Goal: Information Seeking & Learning: Learn about a topic

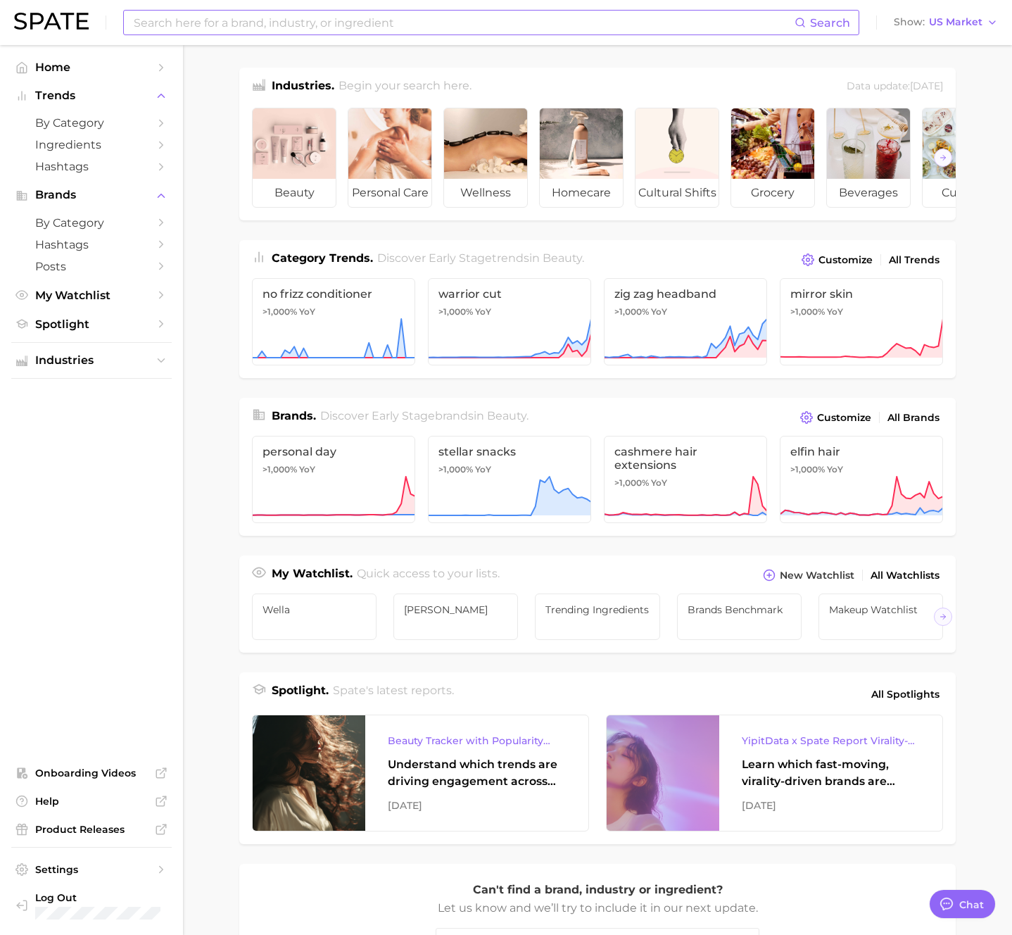
click at [232, 19] on input at bounding box center [463, 23] width 663 height 24
paste input "[URL][DOMAIN_NAME]"
type input "[URL][DOMAIN_NAME]"
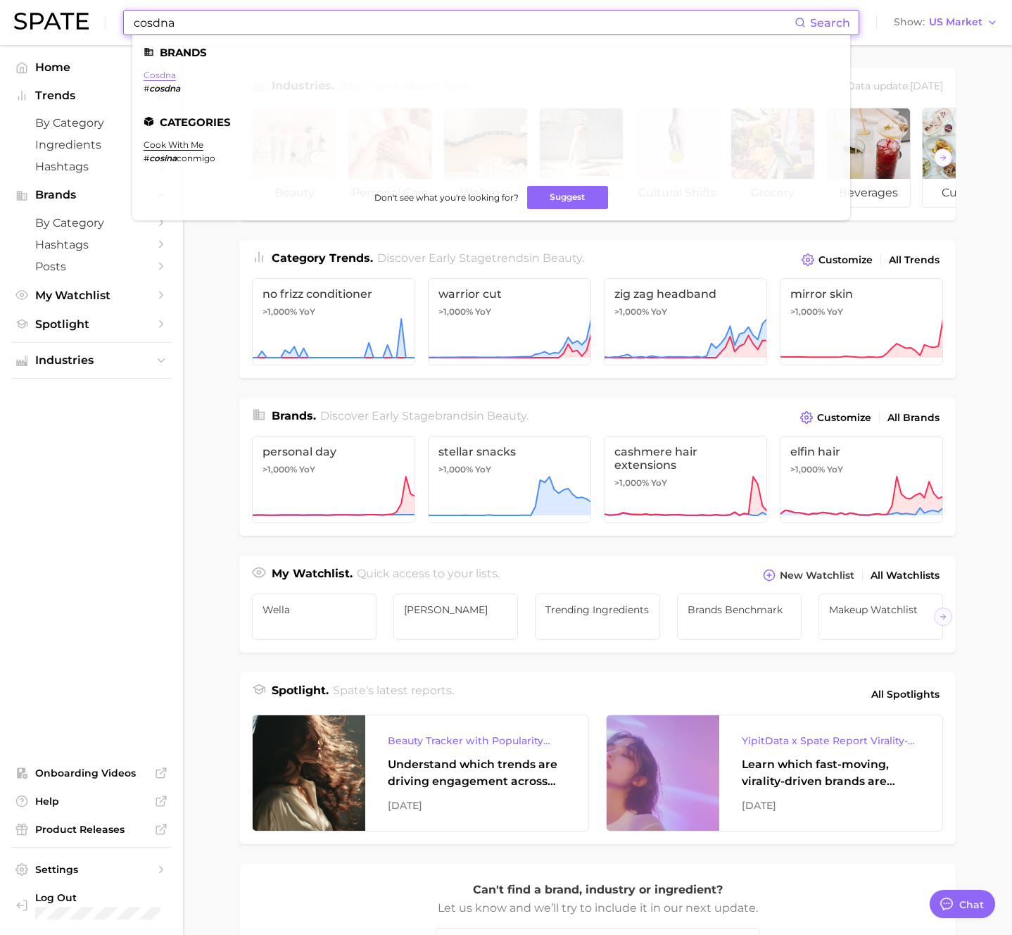
type input "cosdna"
click at [169, 73] on link "cosdna" at bounding box center [160, 75] width 32 height 11
type textarea "x"
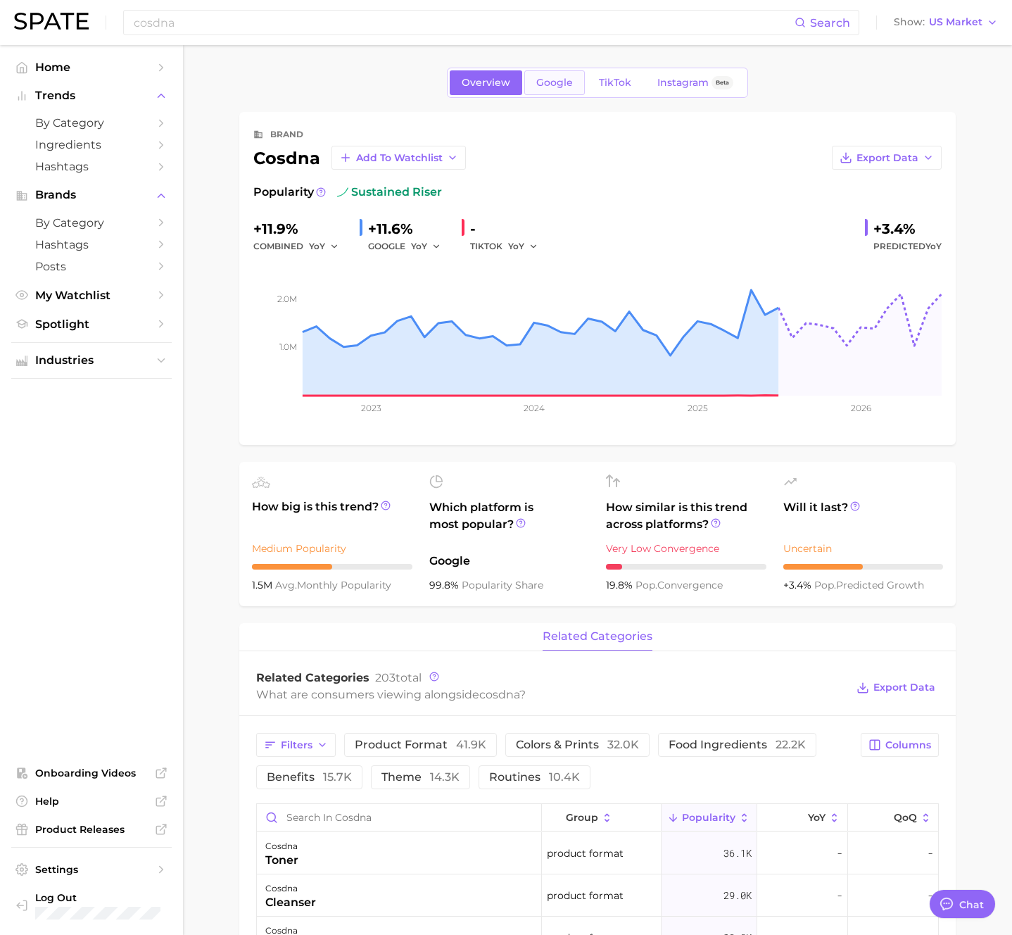
click at [574, 81] on link "Google" at bounding box center [555, 82] width 61 height 25
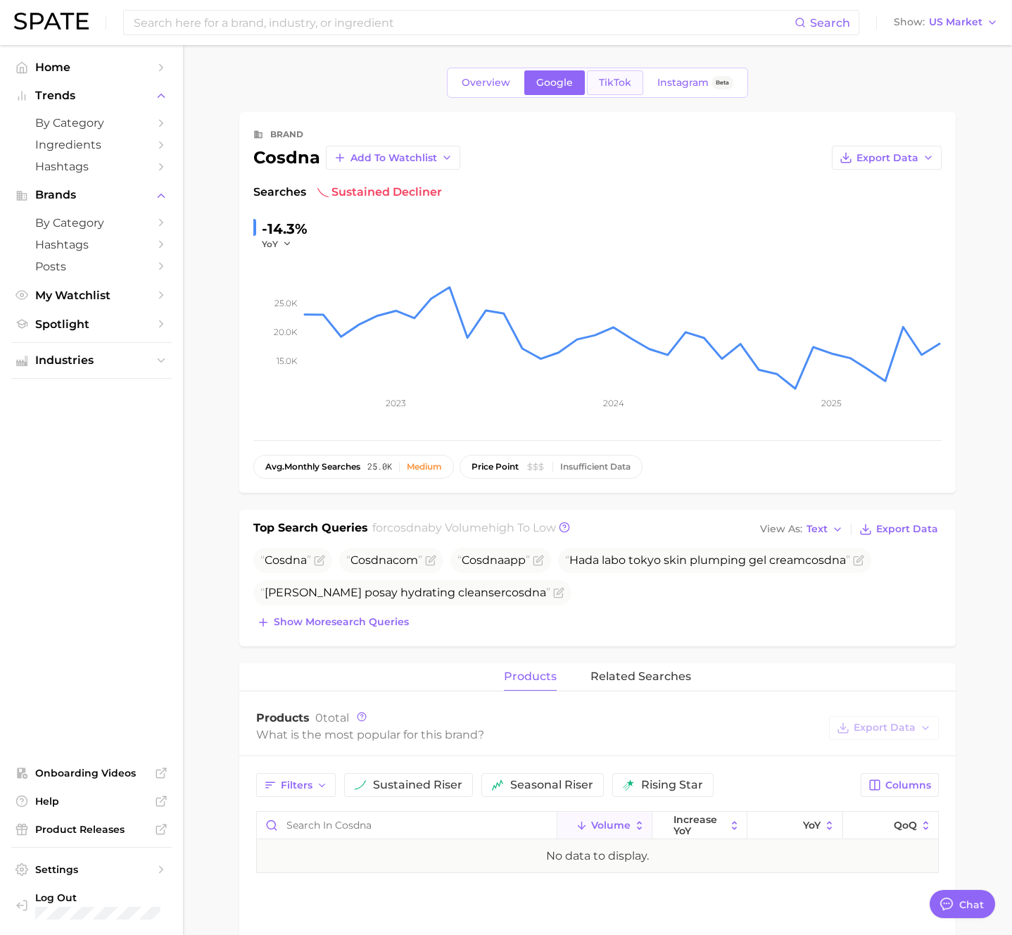
click at [615, 82] on span "TikTok" at bounding box center [615, 83] width 32 height 12
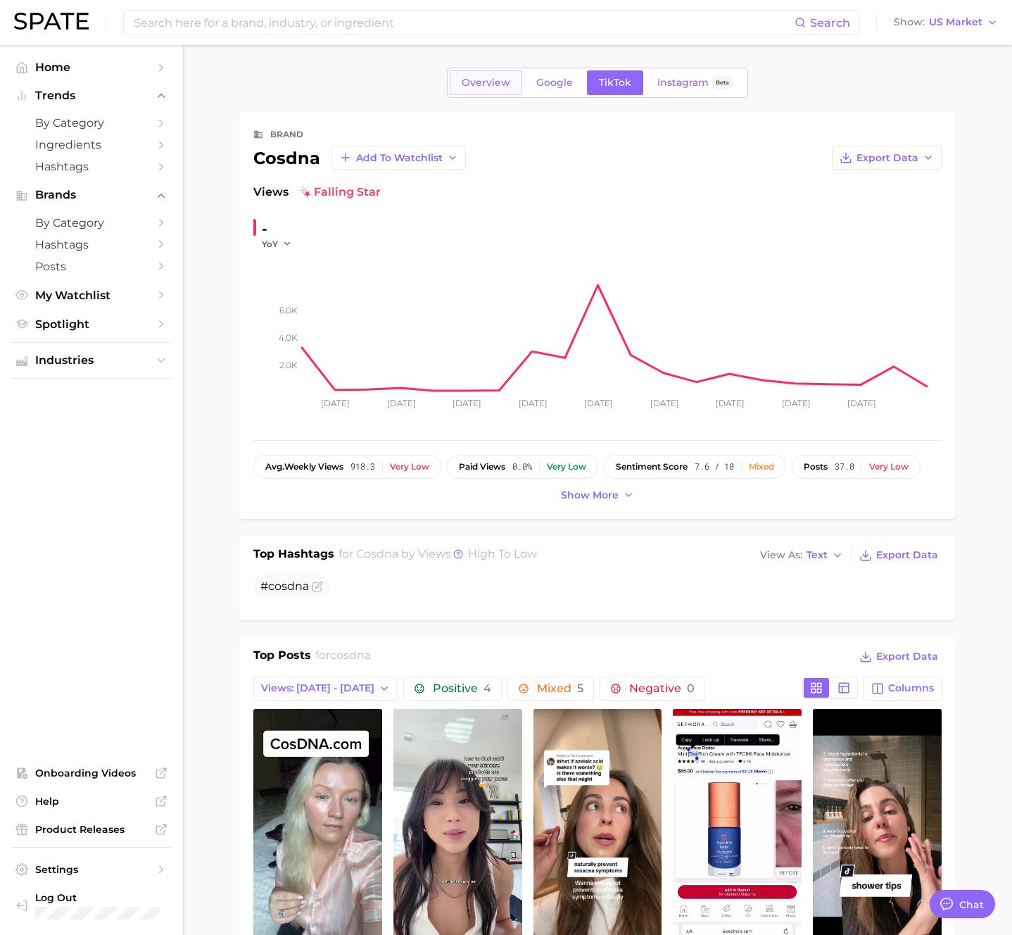
click at [497, 80] on span "Overview" at bounding box center [486, 83] width 49 height 12
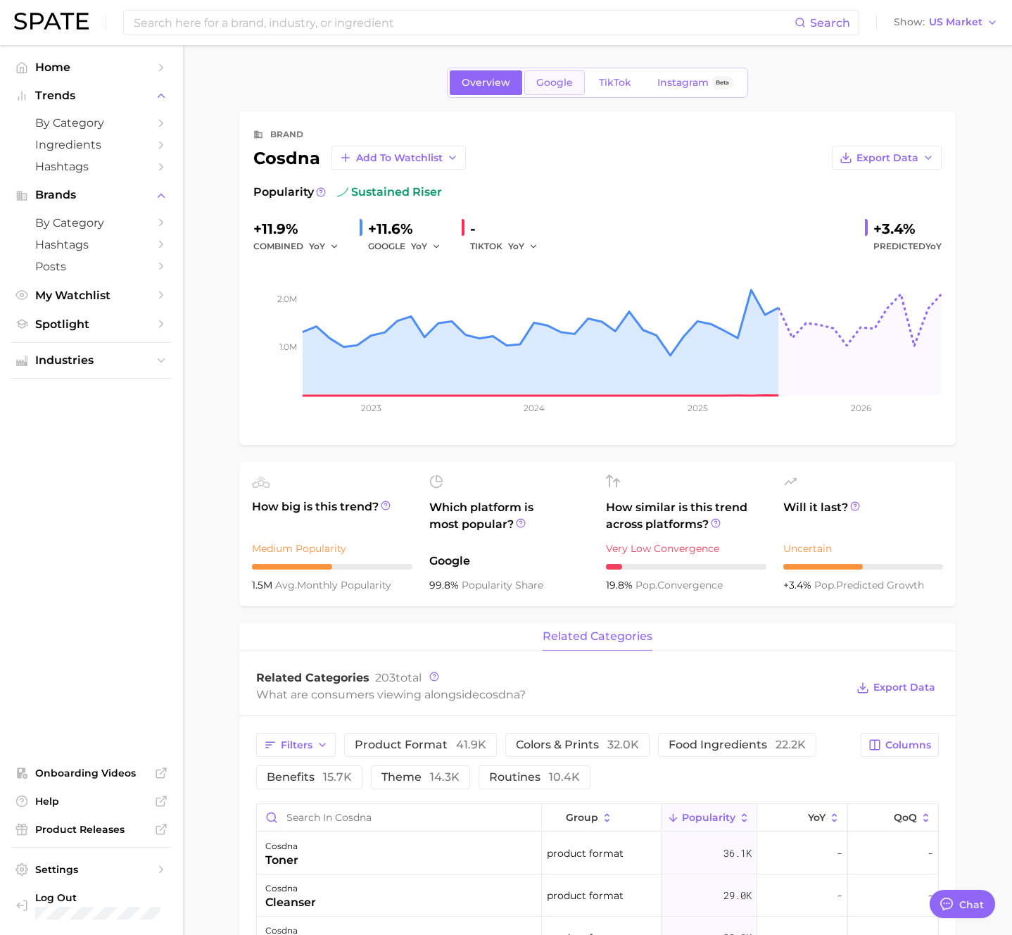
click at [558, 87] on span "Google" at bounding box center [554, 83] width 37 height 12
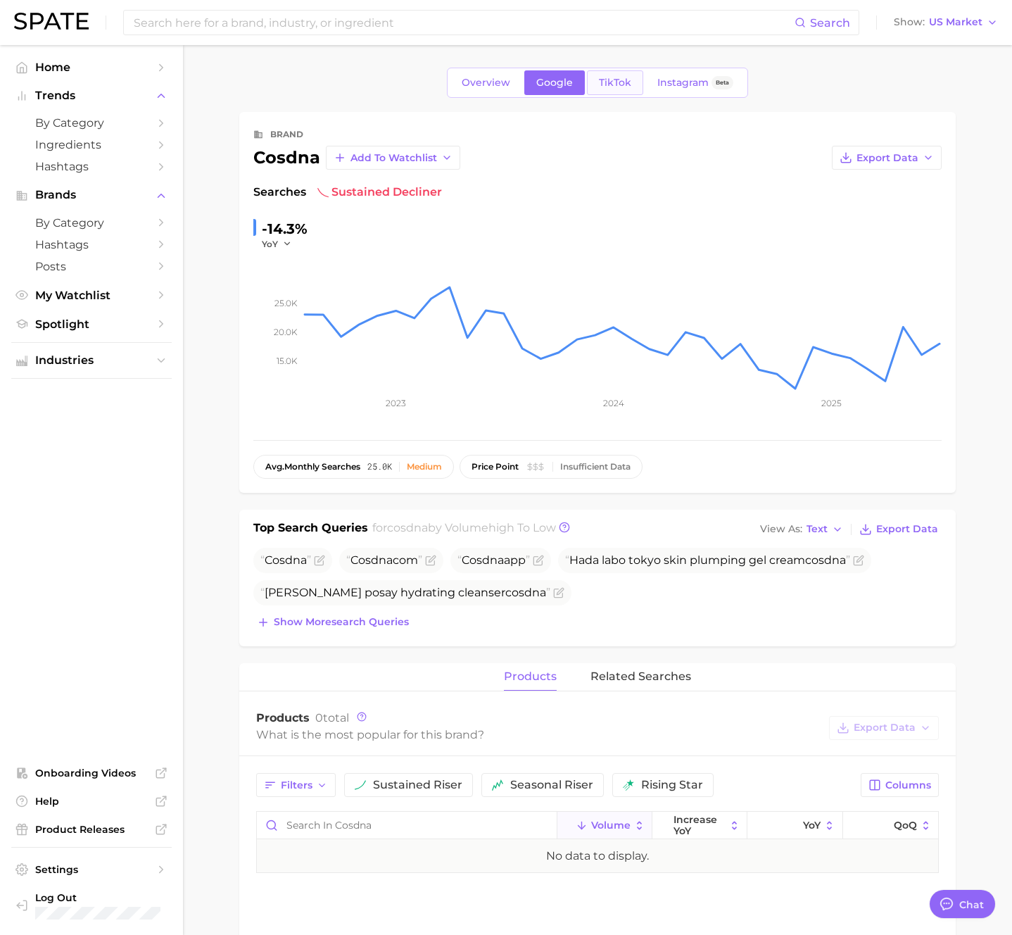
click at [618, 86] on span "TikTok" at bounding box center [615, 83] width 32 height 12
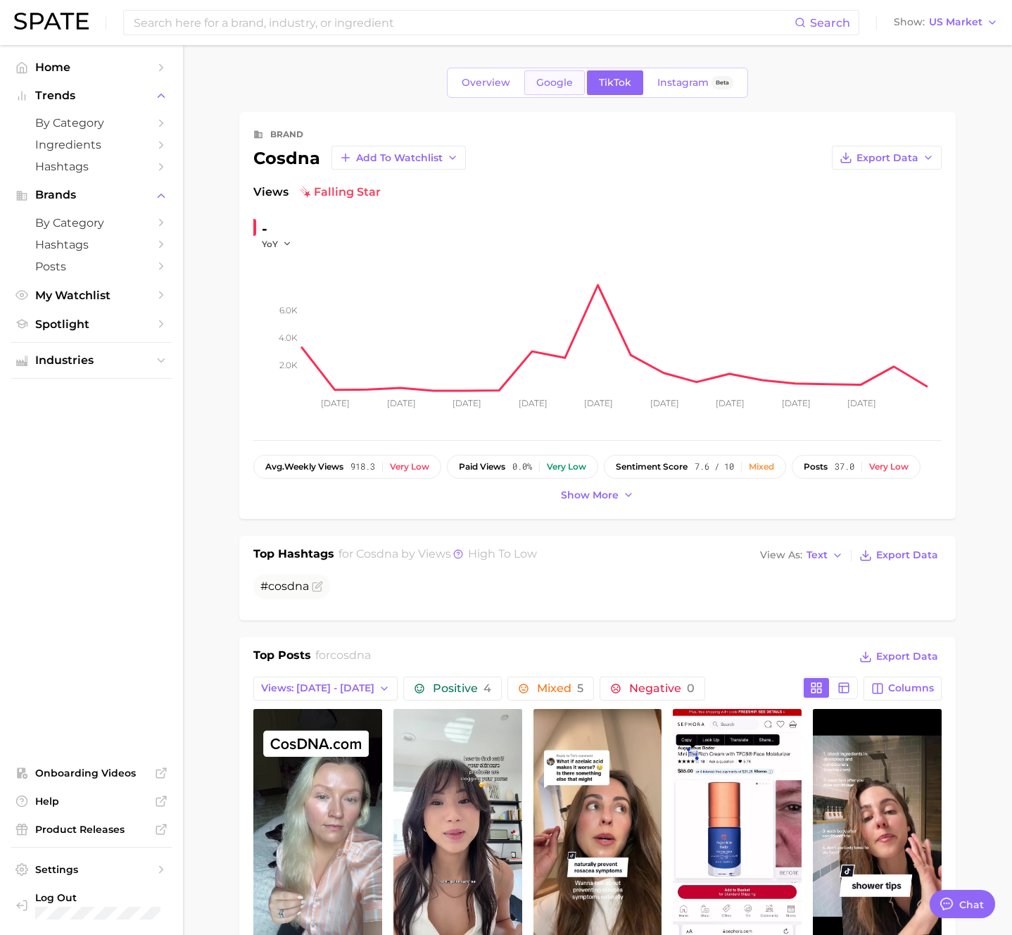
click at [539, 89] on link "Google" at bounding box center [555, 82] width 61 height 25
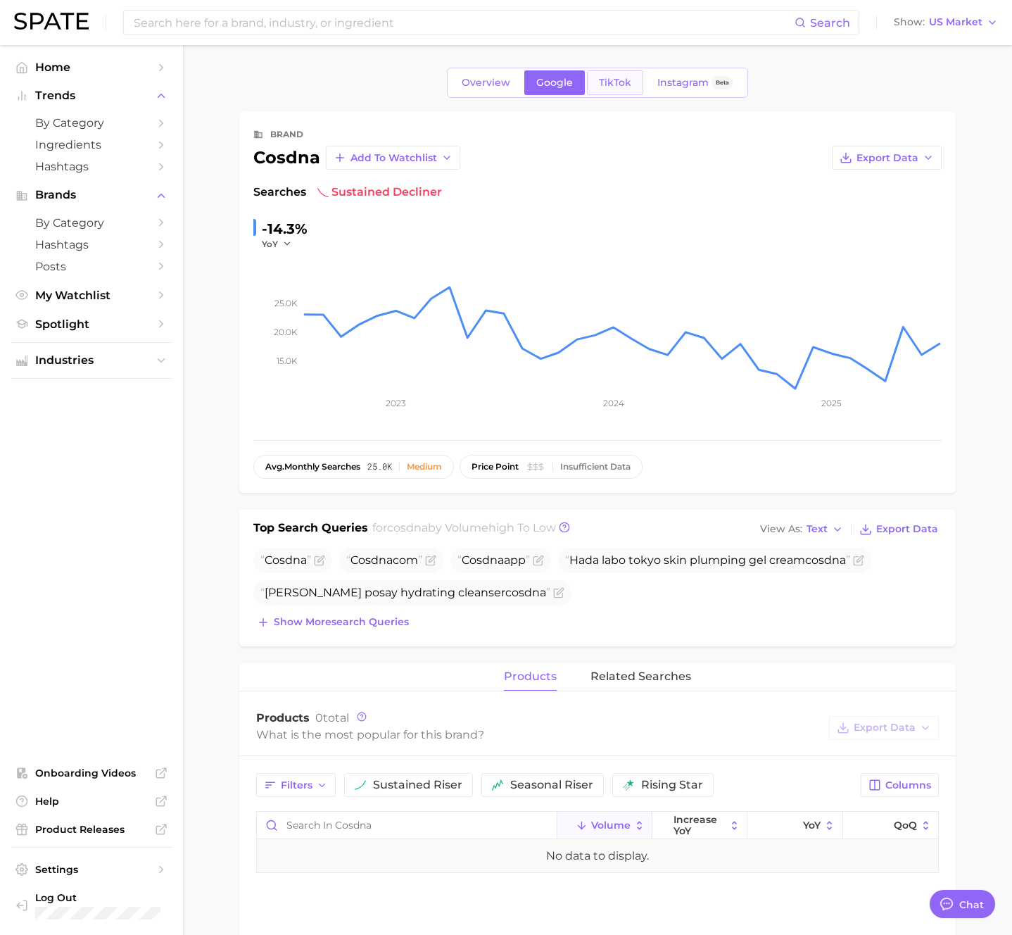
click at [617, 85] on span "TikTok" at bounding box center [615, 83] width 32 height 12
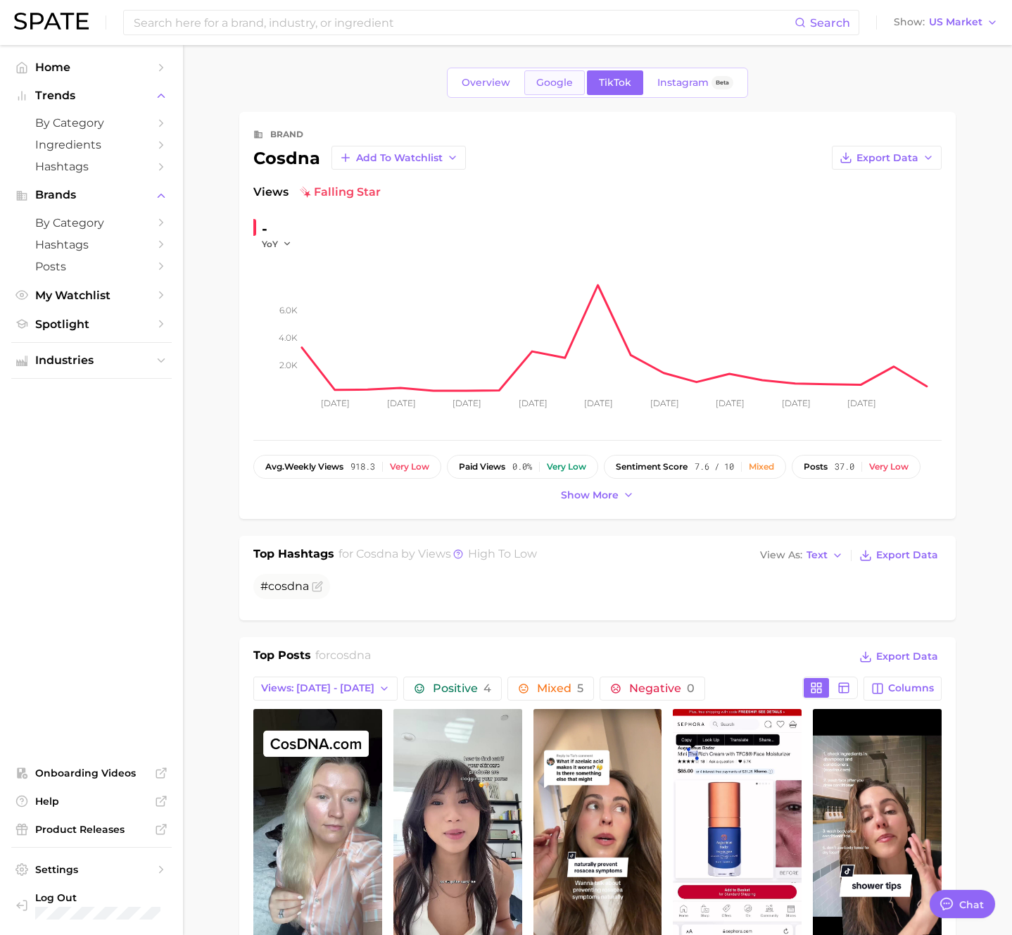
click at [557, 84] on span "Google" at bounding box center [554, 83] width 37 height 12
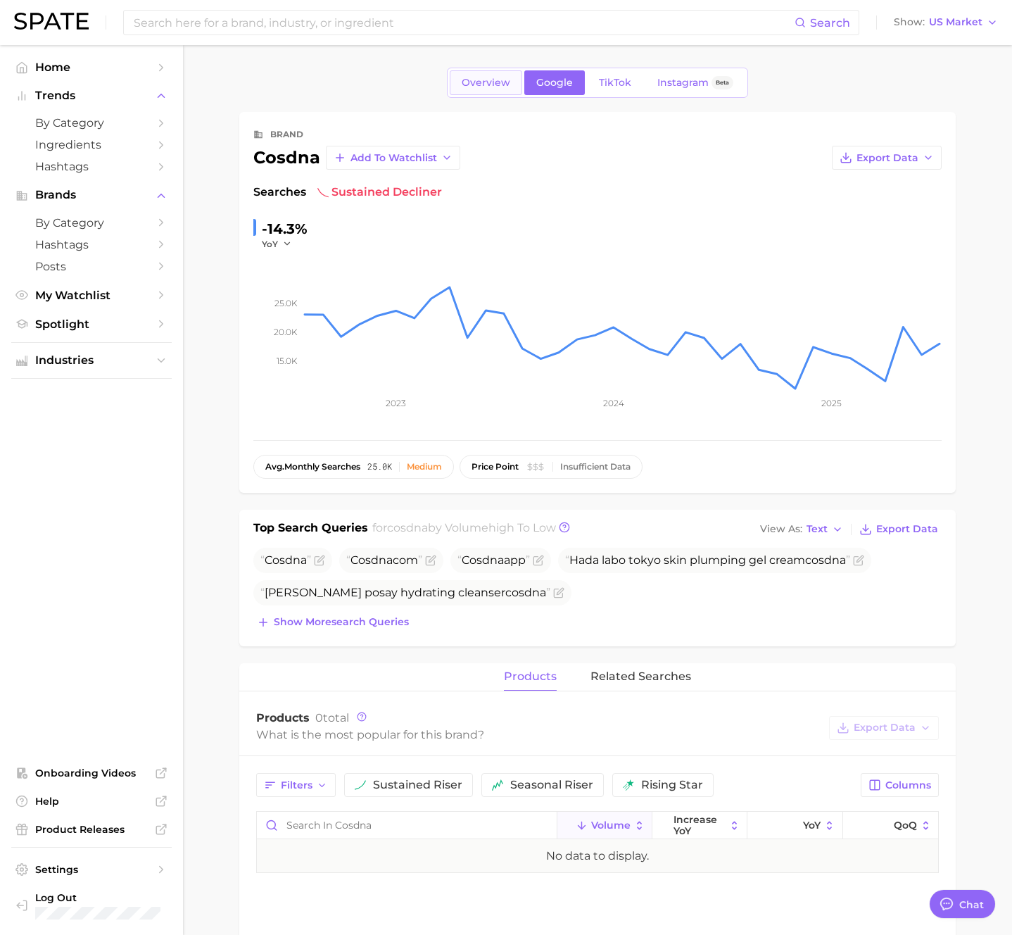
click at [486, 82] on span "Overview" at bounding box center [486, 83] width 49 height 12
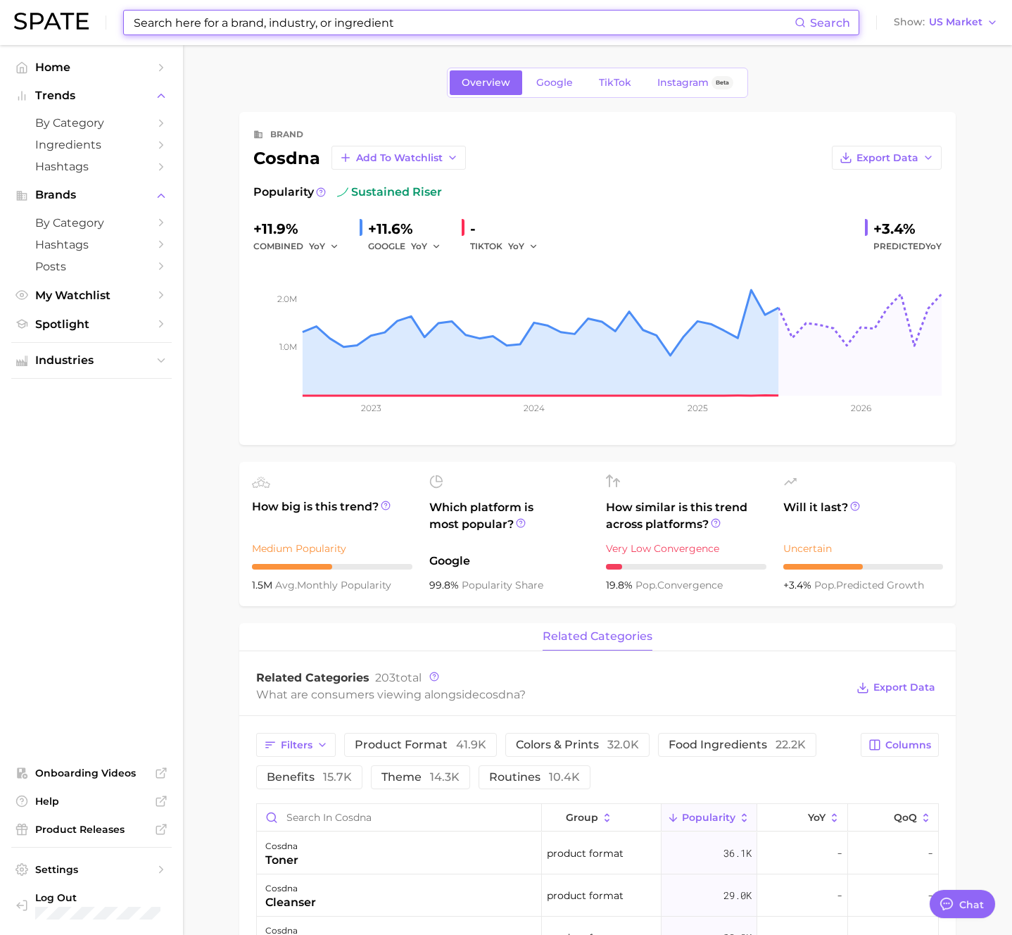
click at [572, 20] on input at bounding box center [463, 23] width 663 height 24
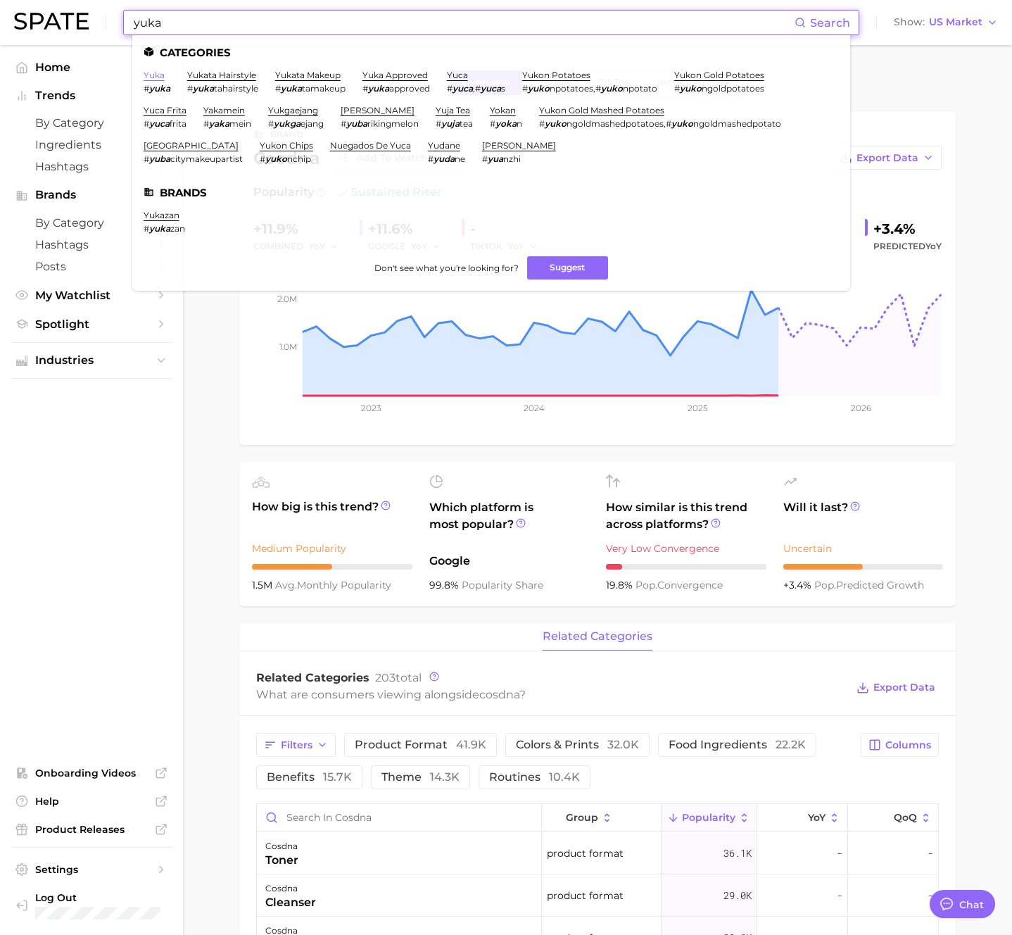
type input "yuka"
click at [155, 75] on link "yuka" at bounding box center [154, 75] width 21 height 11
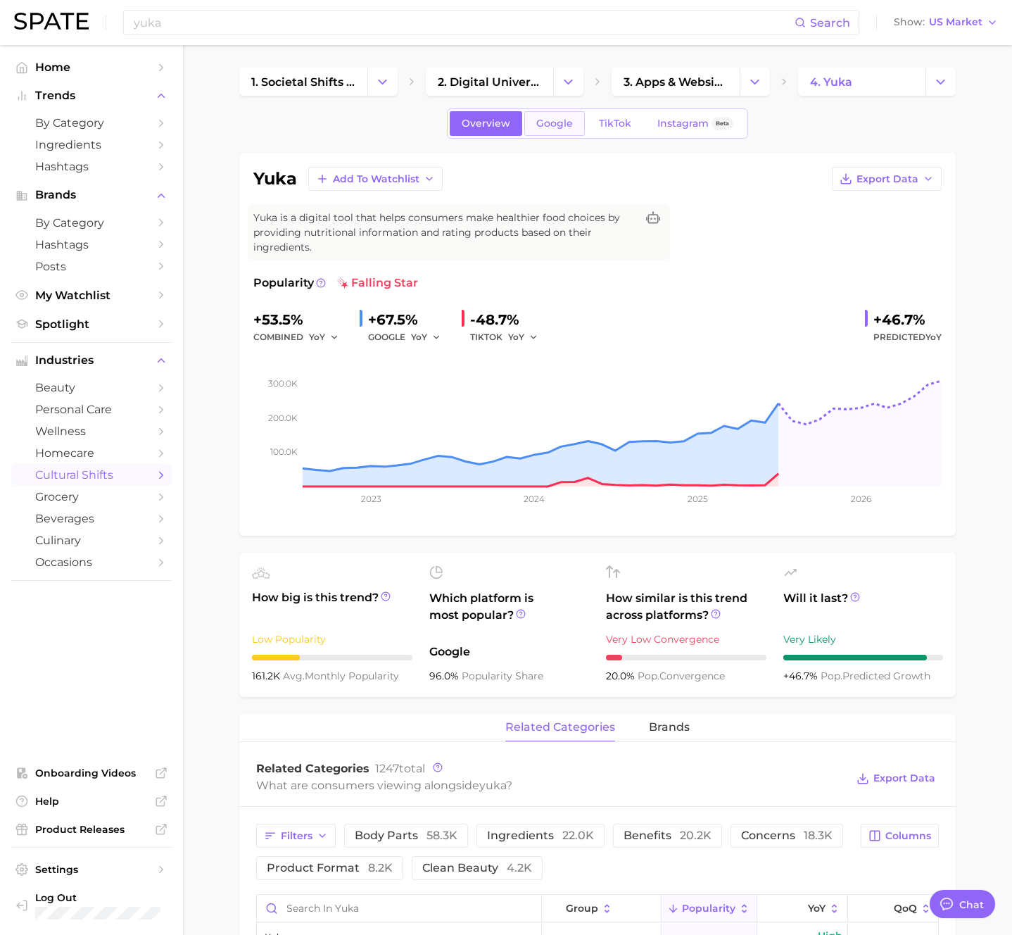
click at [540, 118] on span "Google" at bounding box center [554, 124] width 37 height 12
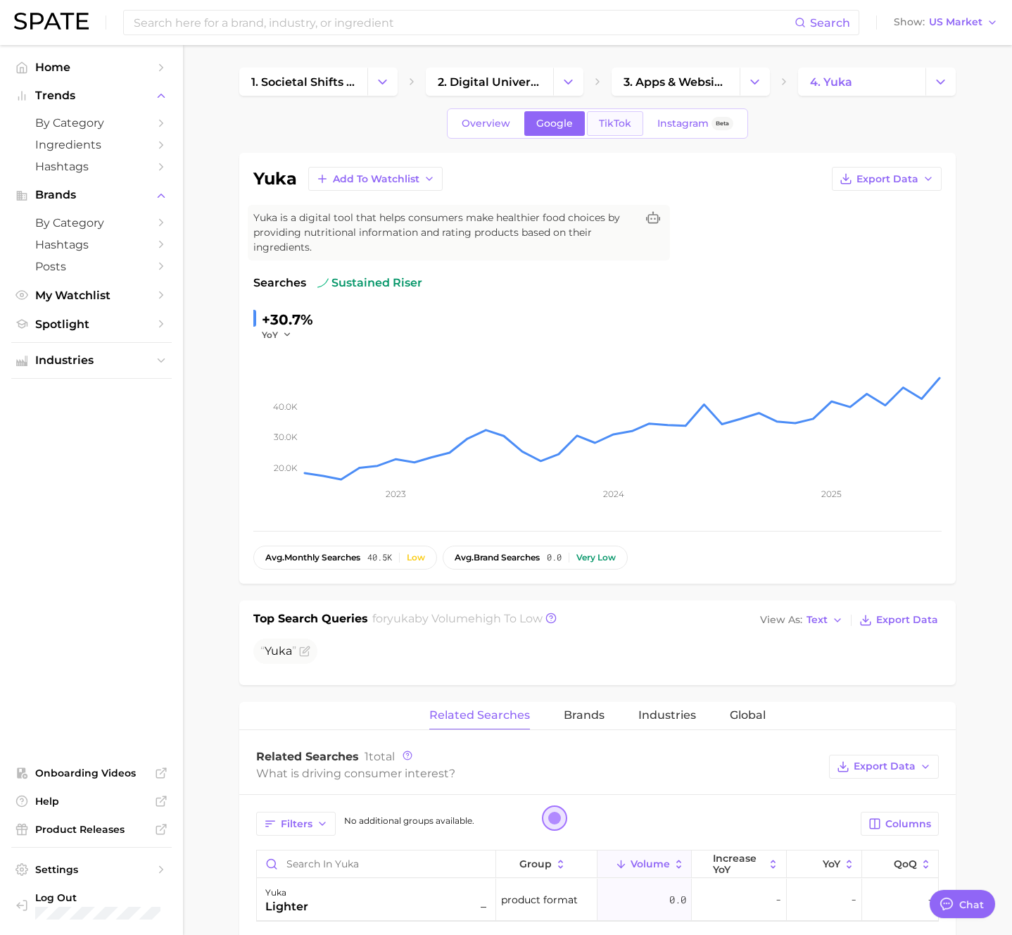
click at [615, 119] on span "TikTok" at bounding box center [615, 124] width 32 height 12
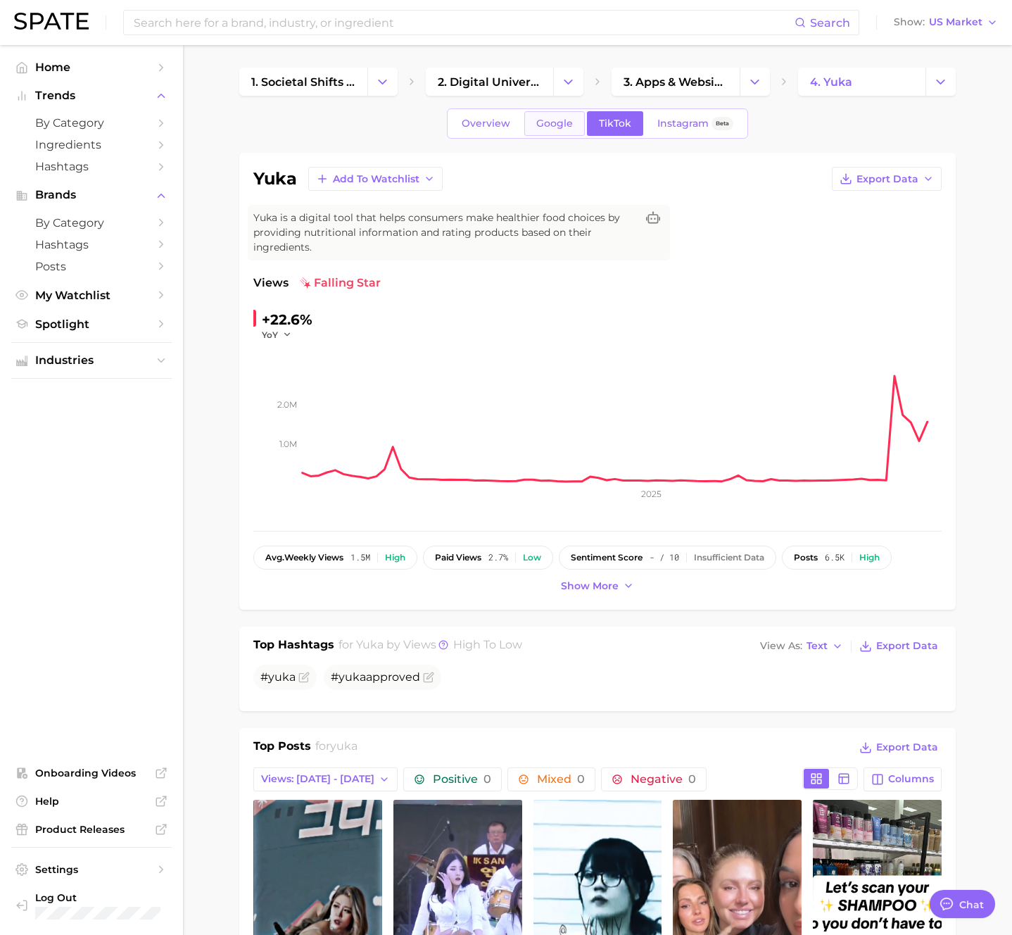
click at [561, 120] on span "Google" at bounding box center [554, 124] width 37 height 12
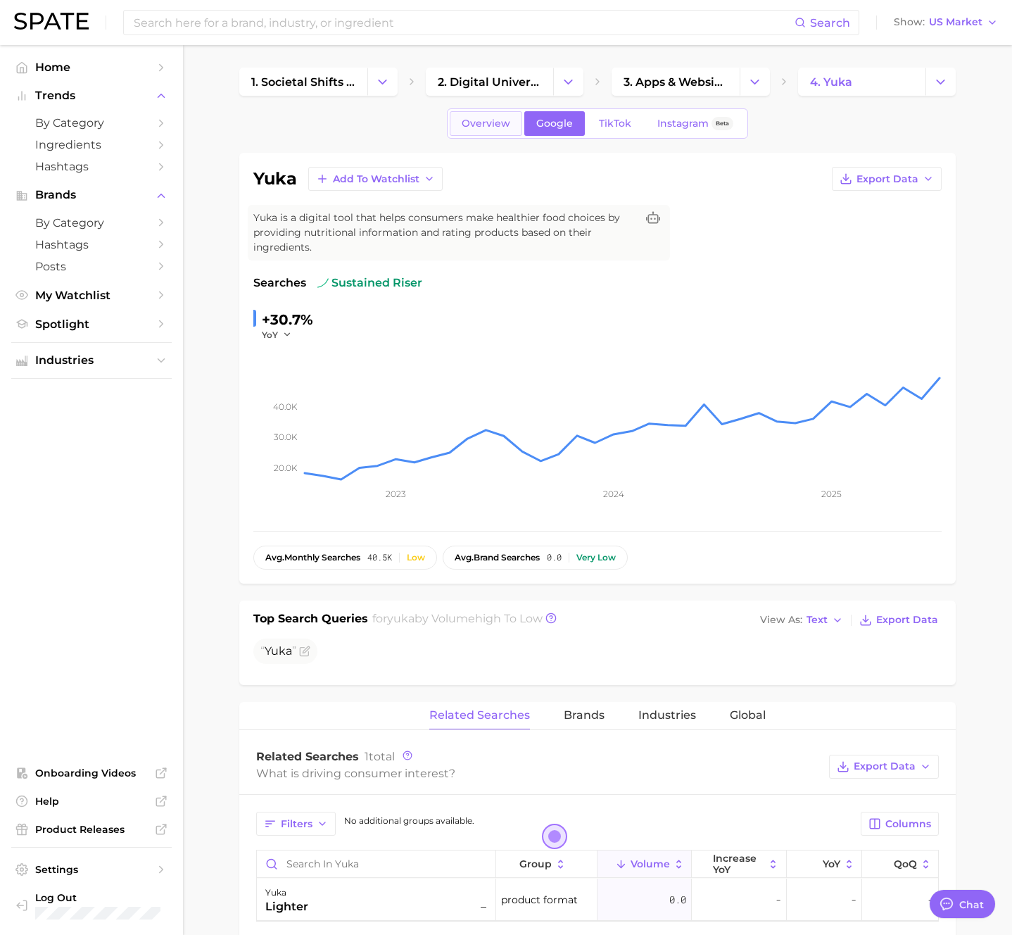
click at [467, 130] on link "Overview" at bounding box center [486, 123] width 73 height 25
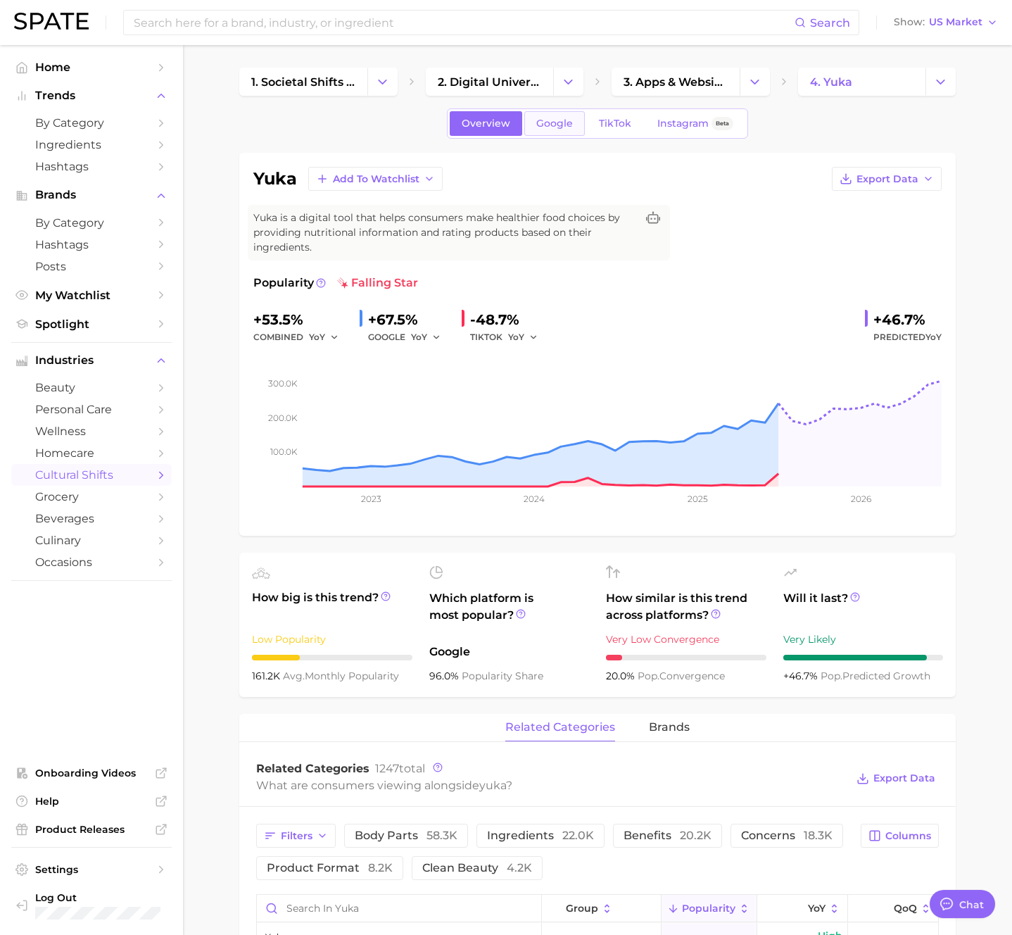
click at [562, 120] on span "Google" at bounding box center [554, 124] width 37 height 12
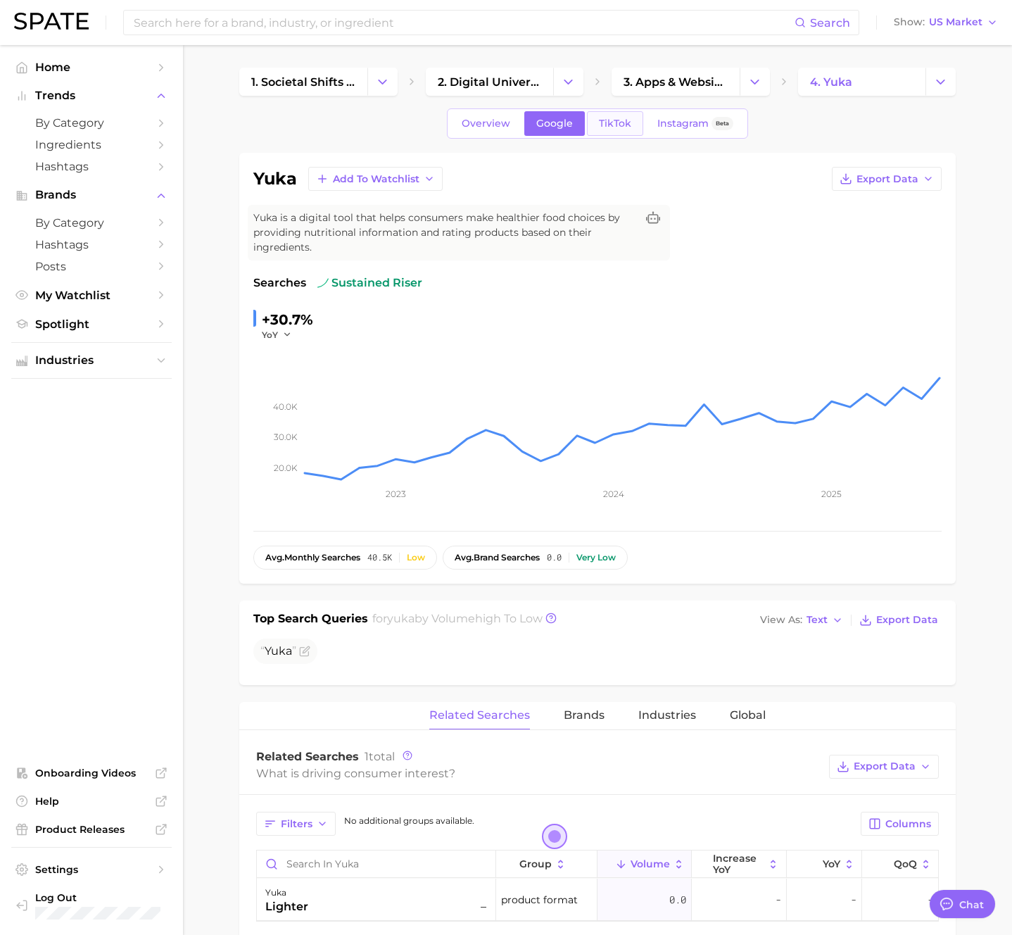
click at [608, 119] on span "TikTok" at bounding box center [615, 124] width 32 height 12
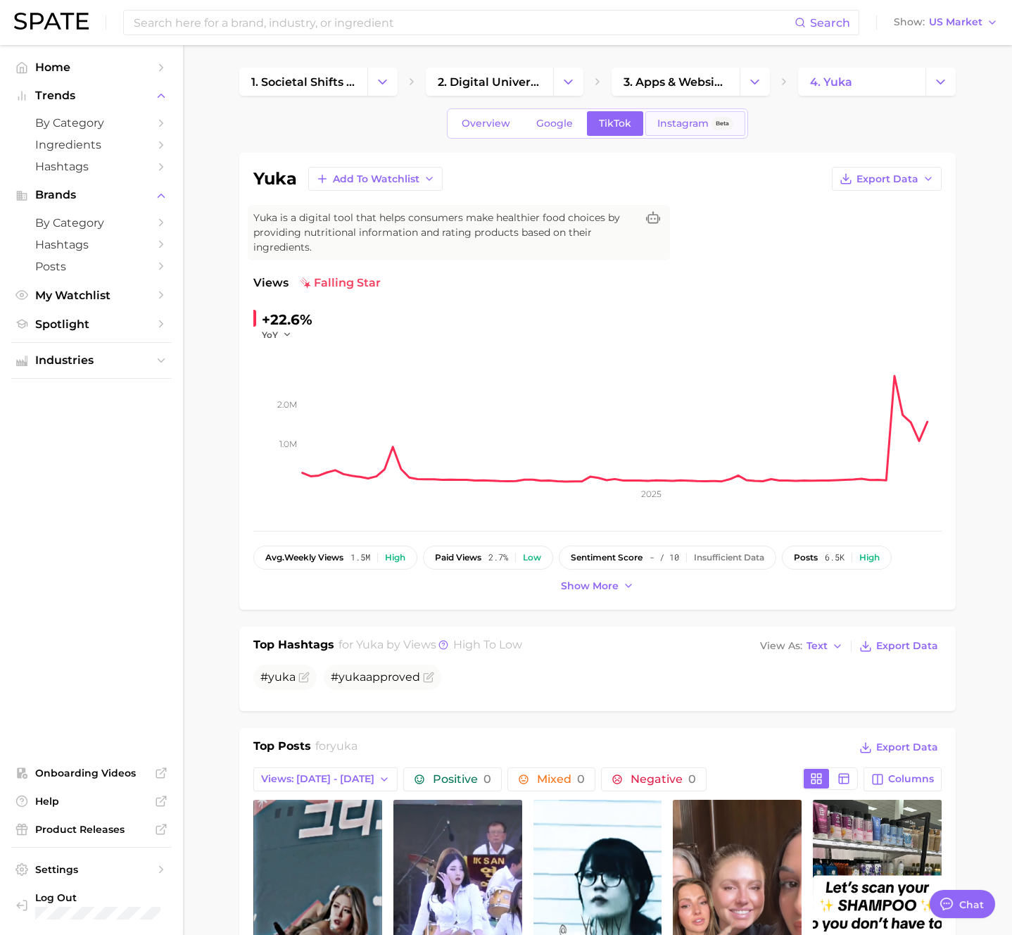
click at [677, 120] on span "Instagram" at bounding box center [683, 124] width 51 height 12
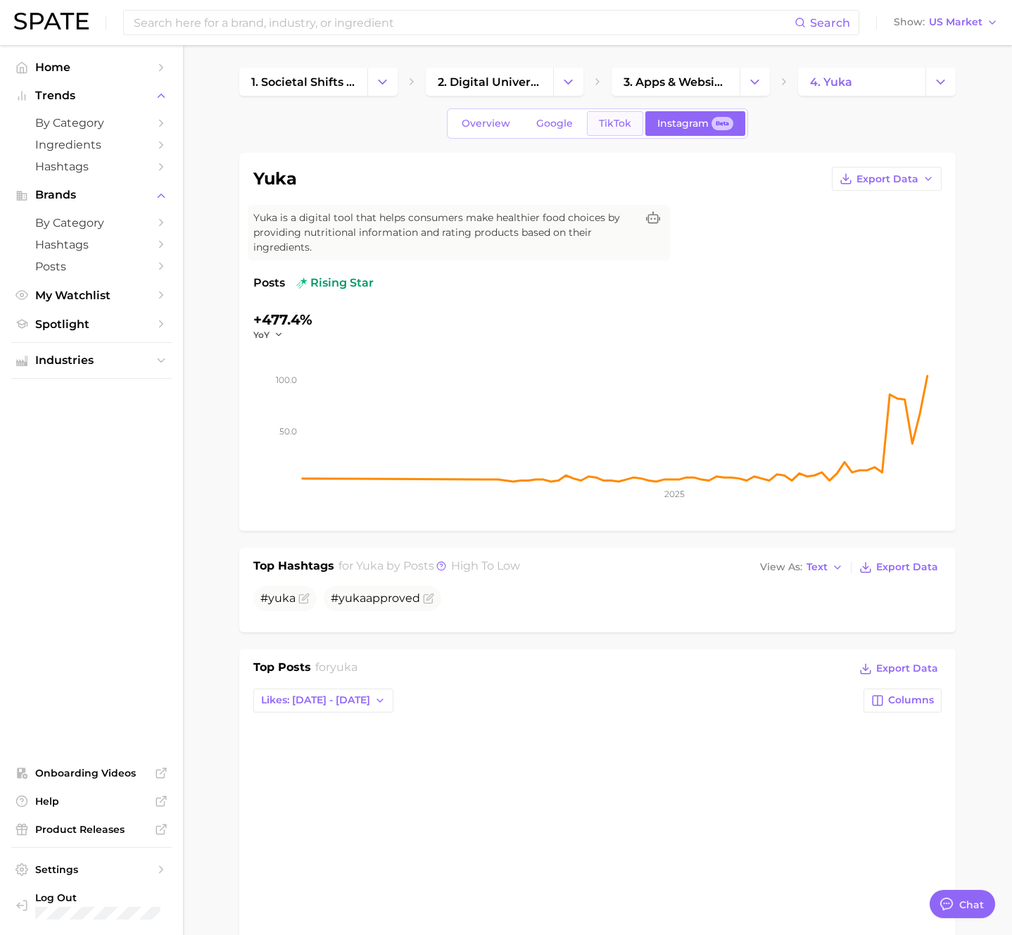
click at [611, 127] on span "TikTok" at bounding box center [615, 124] width 32 height 12
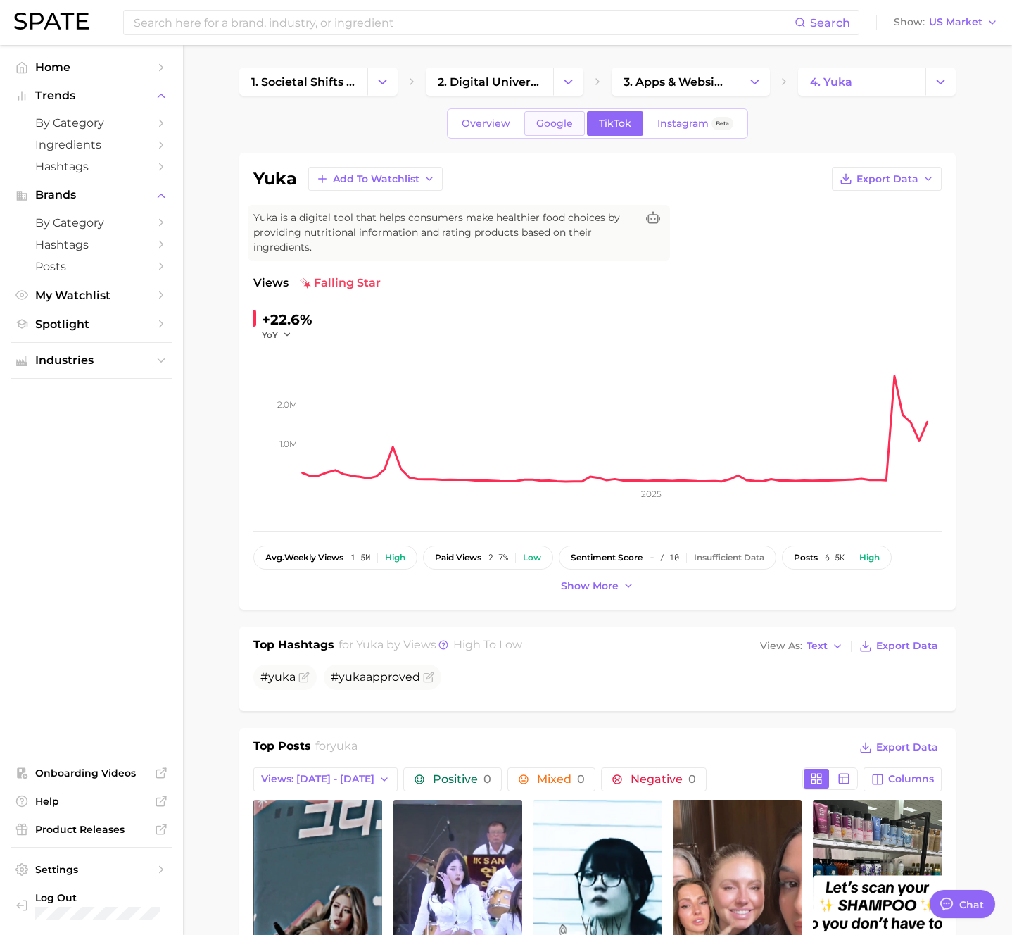
click at [540, 130] on link "Google" at bounding box center [555, 123] width 61 height 25
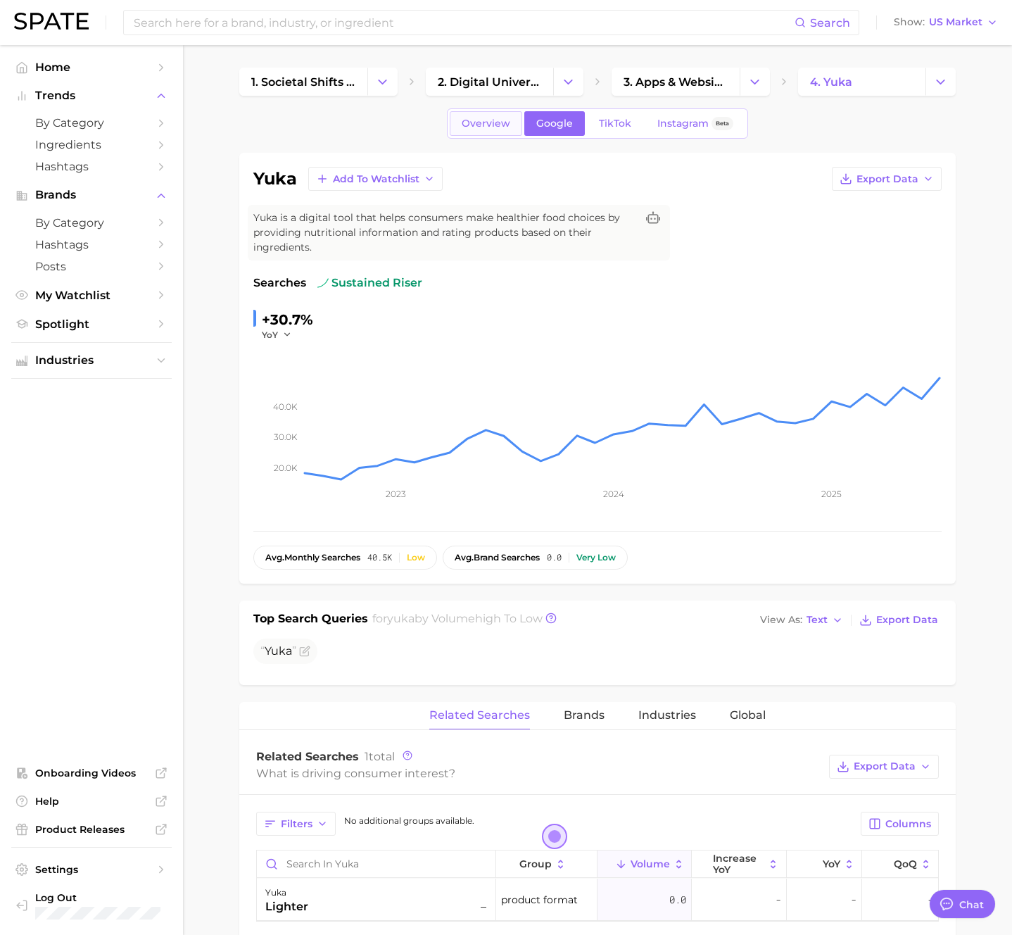
click at [491, 125] on span "Overview" at bounding box center [486, 124] width 49 height 12
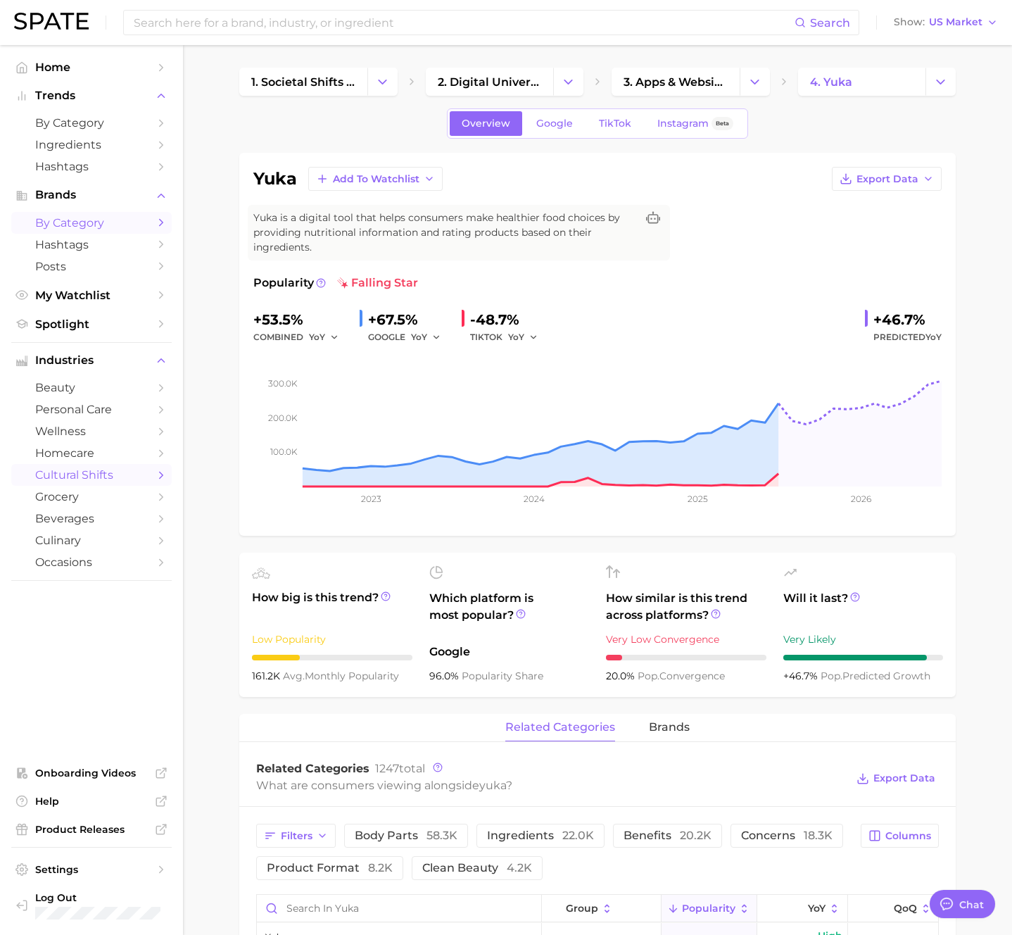
click at [113, 225] on span "by Category" at bounding box center [91, 222] width 113 height 13
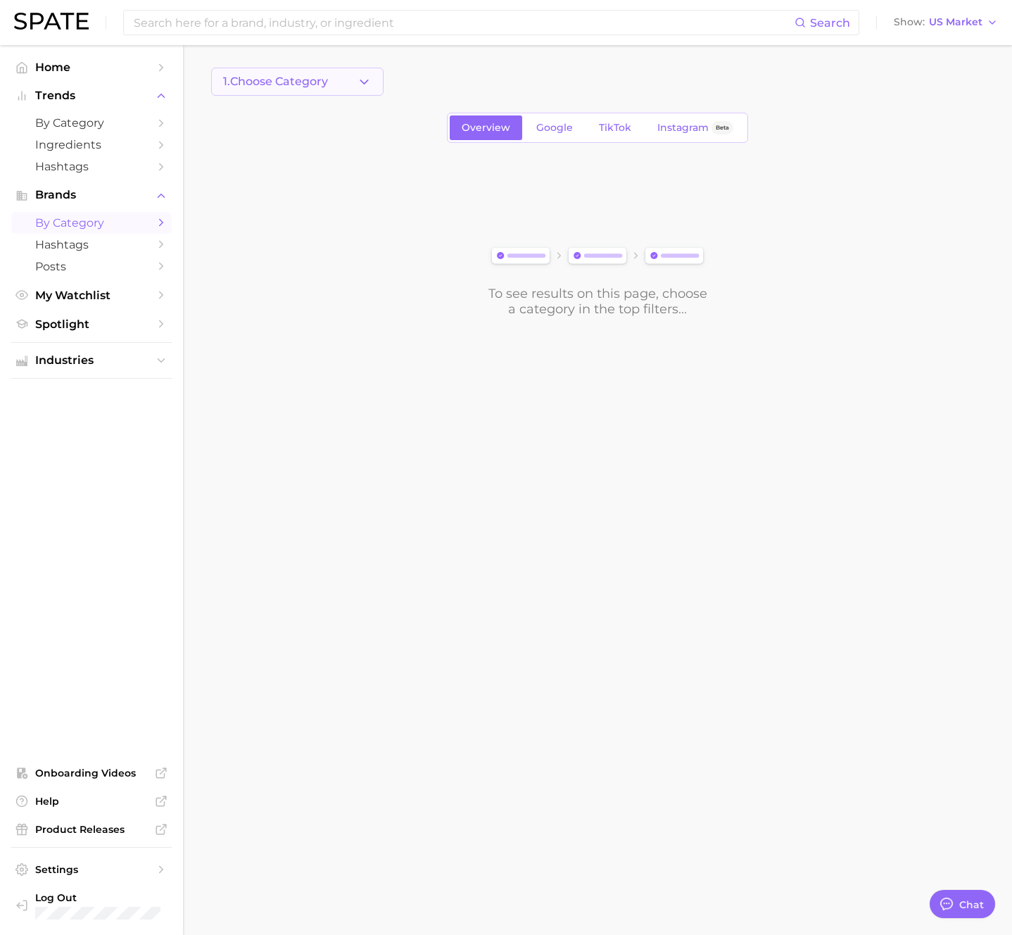
click at [341, 93] on button "1. Choose Category" at bounding box center [297, 82] width 172 height 28
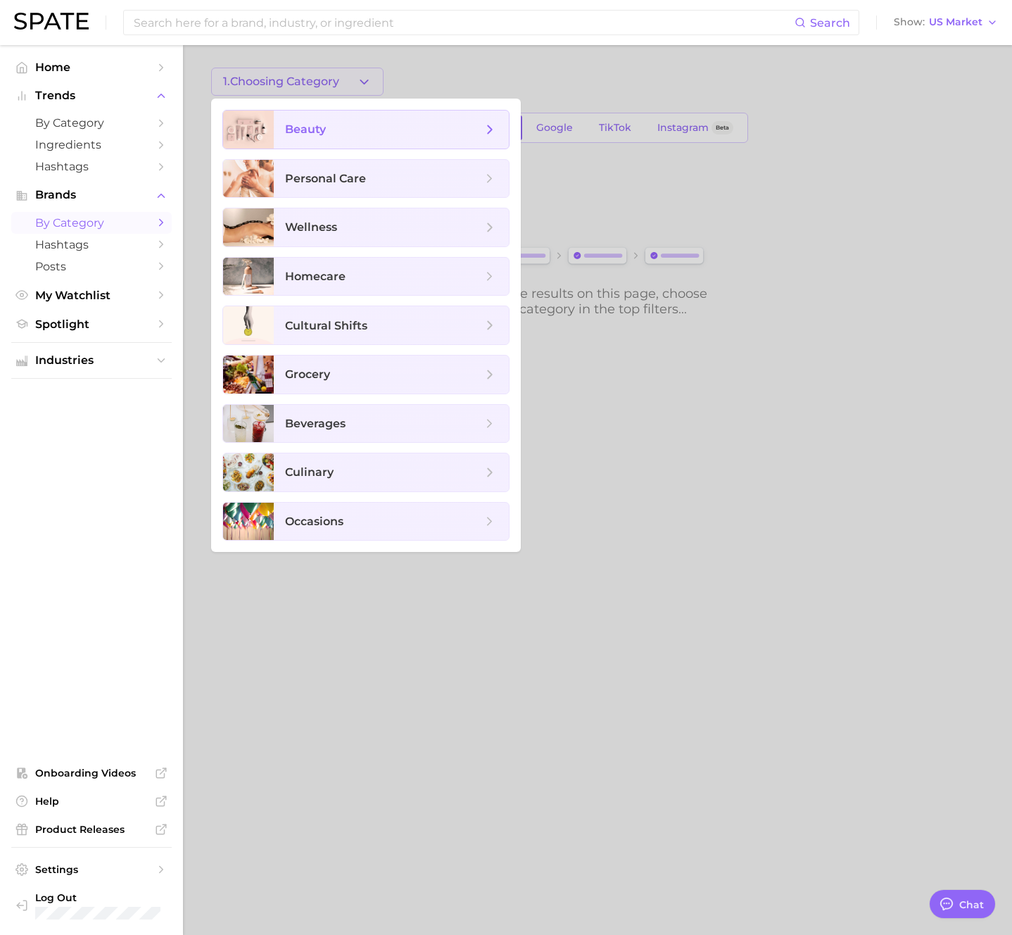
click at [342, 125] on span "beauty" at bounding box center [383, 129] width 197 height 15
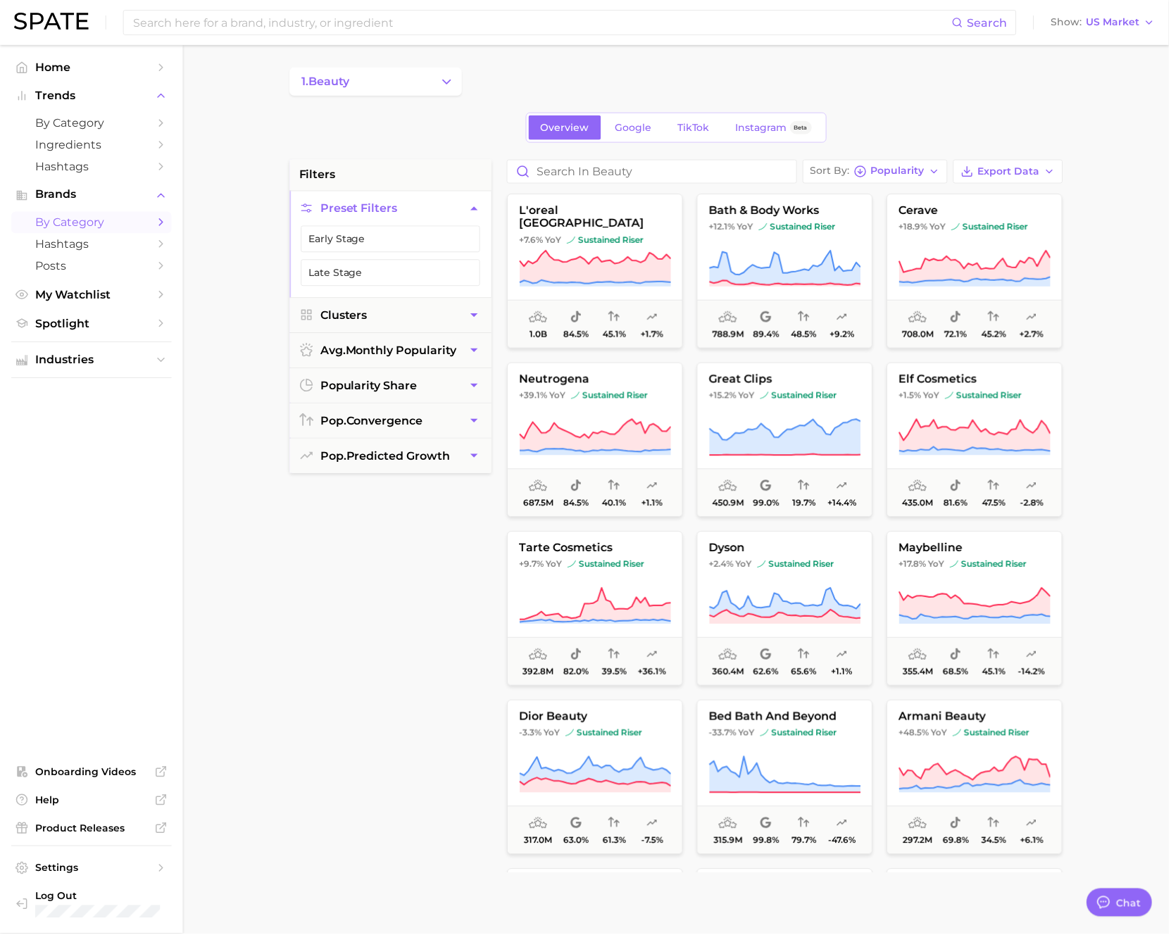
type textarea "x"
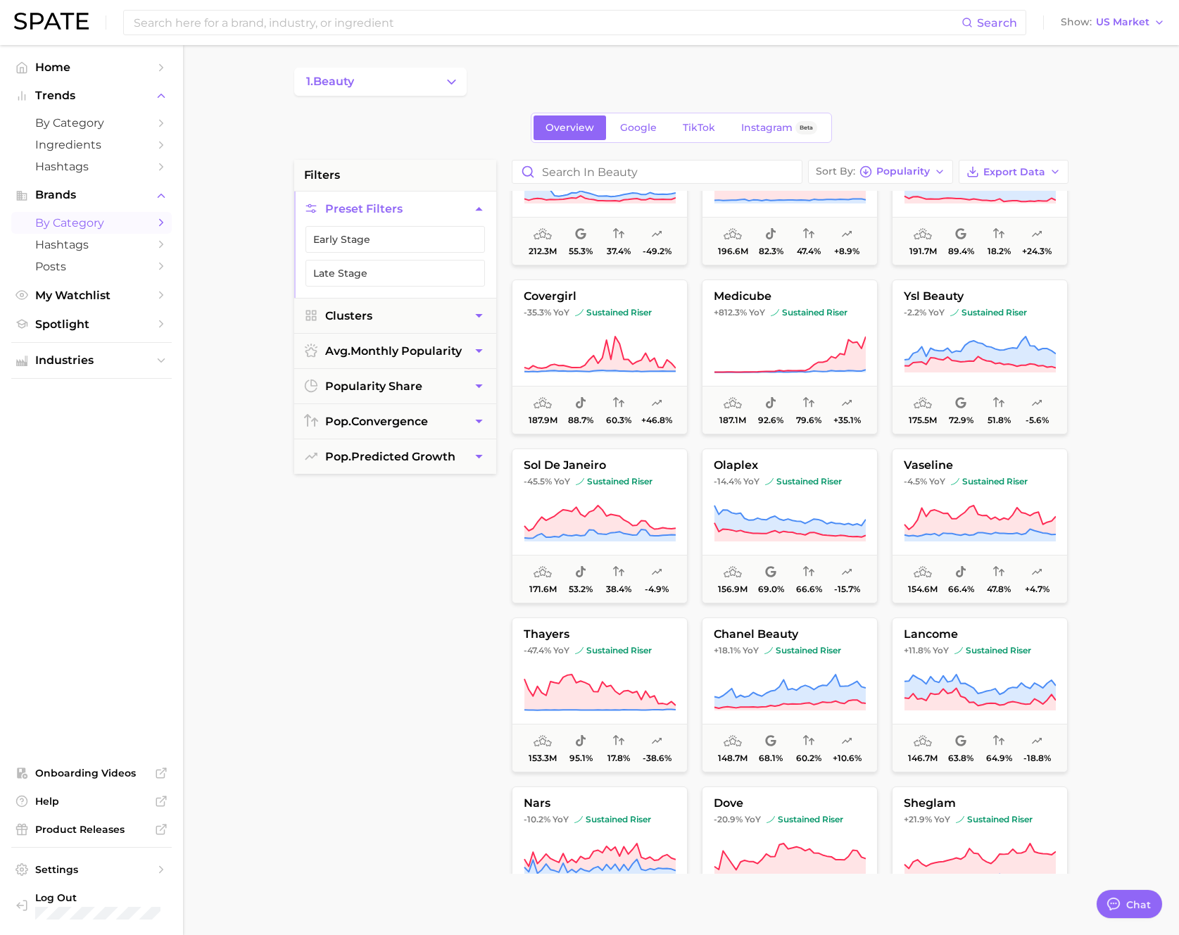
scroll to position [1518, 0]
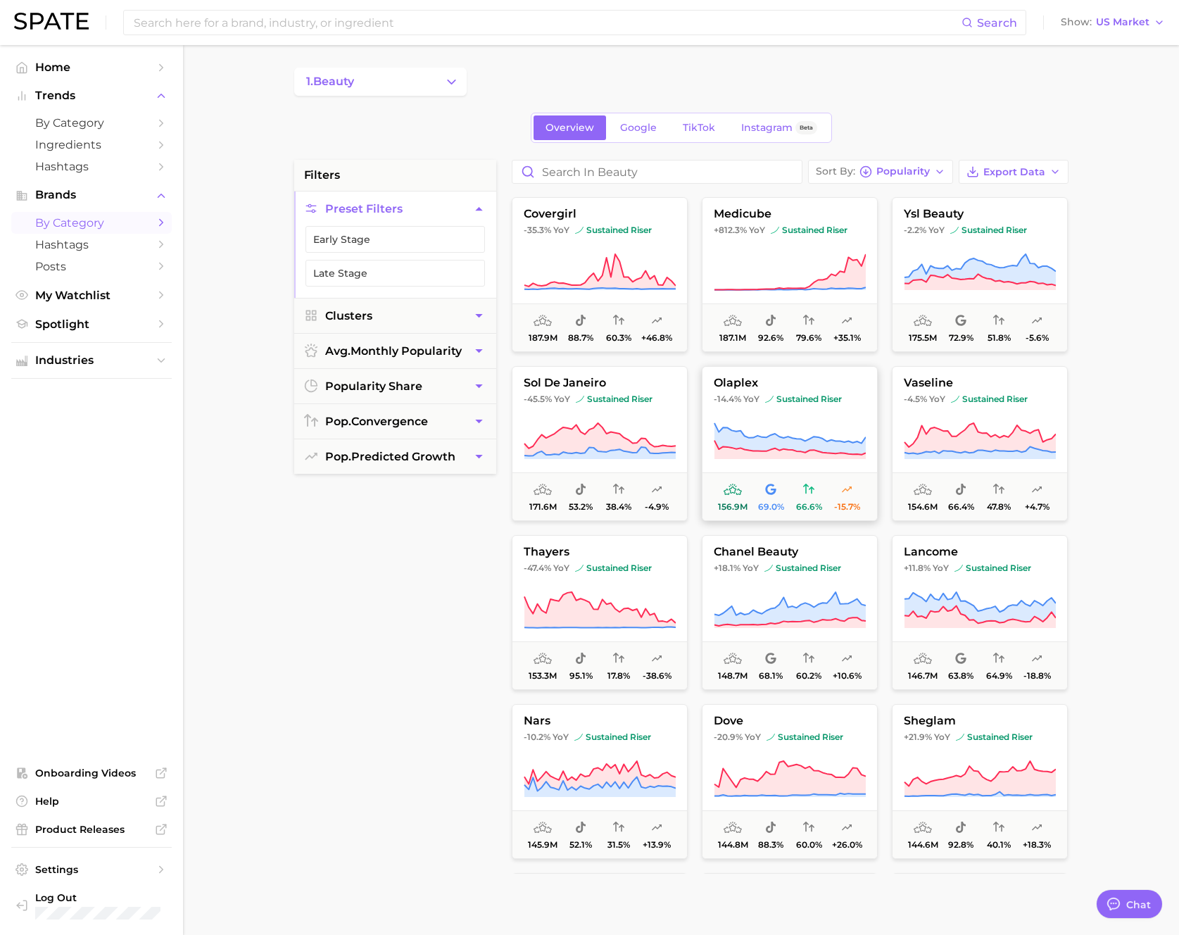
click at [799, 400] on span "sustained riser" at bounding box center [803, 399] width 77 height 11
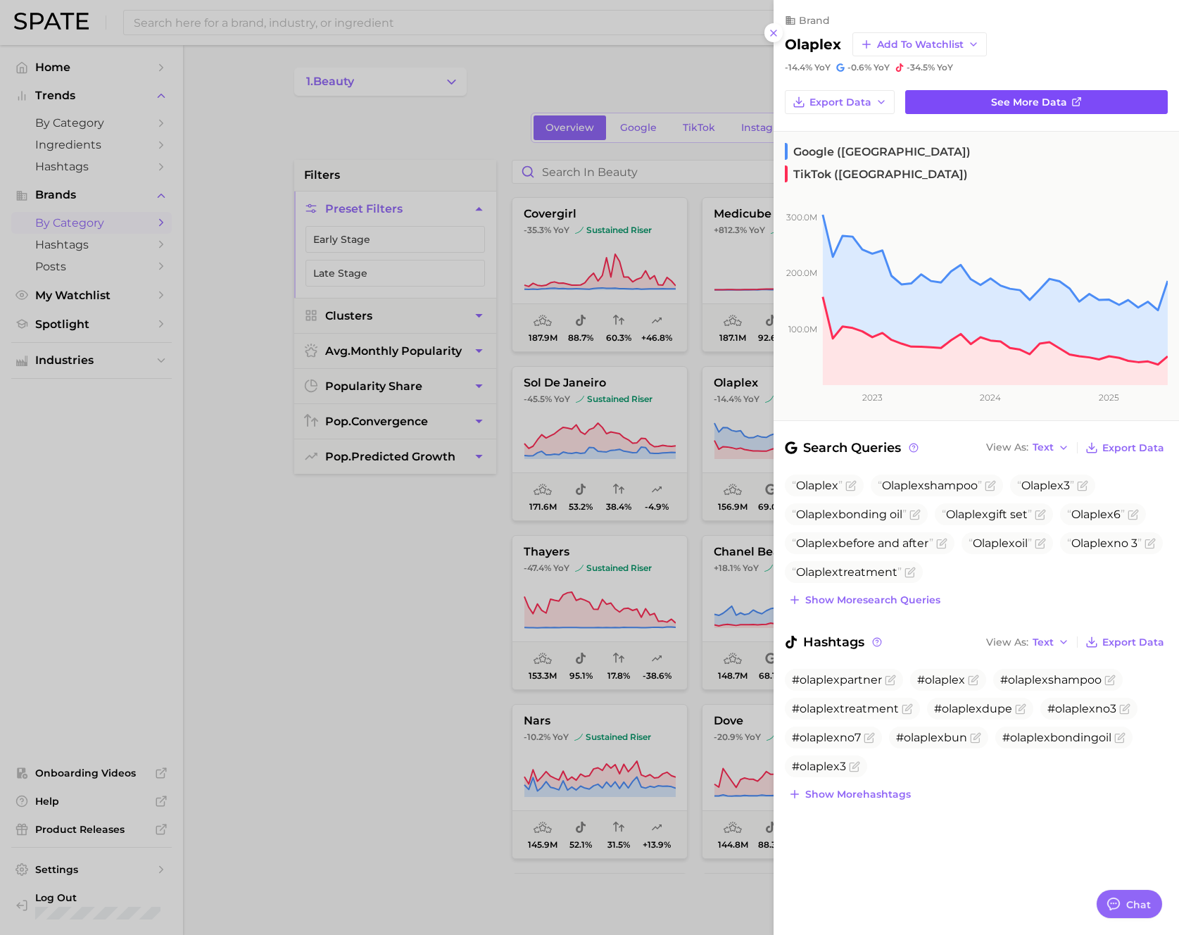
click at [972, 103] on link "See more data" at bounding box center [1036, 102] width 263 height 24
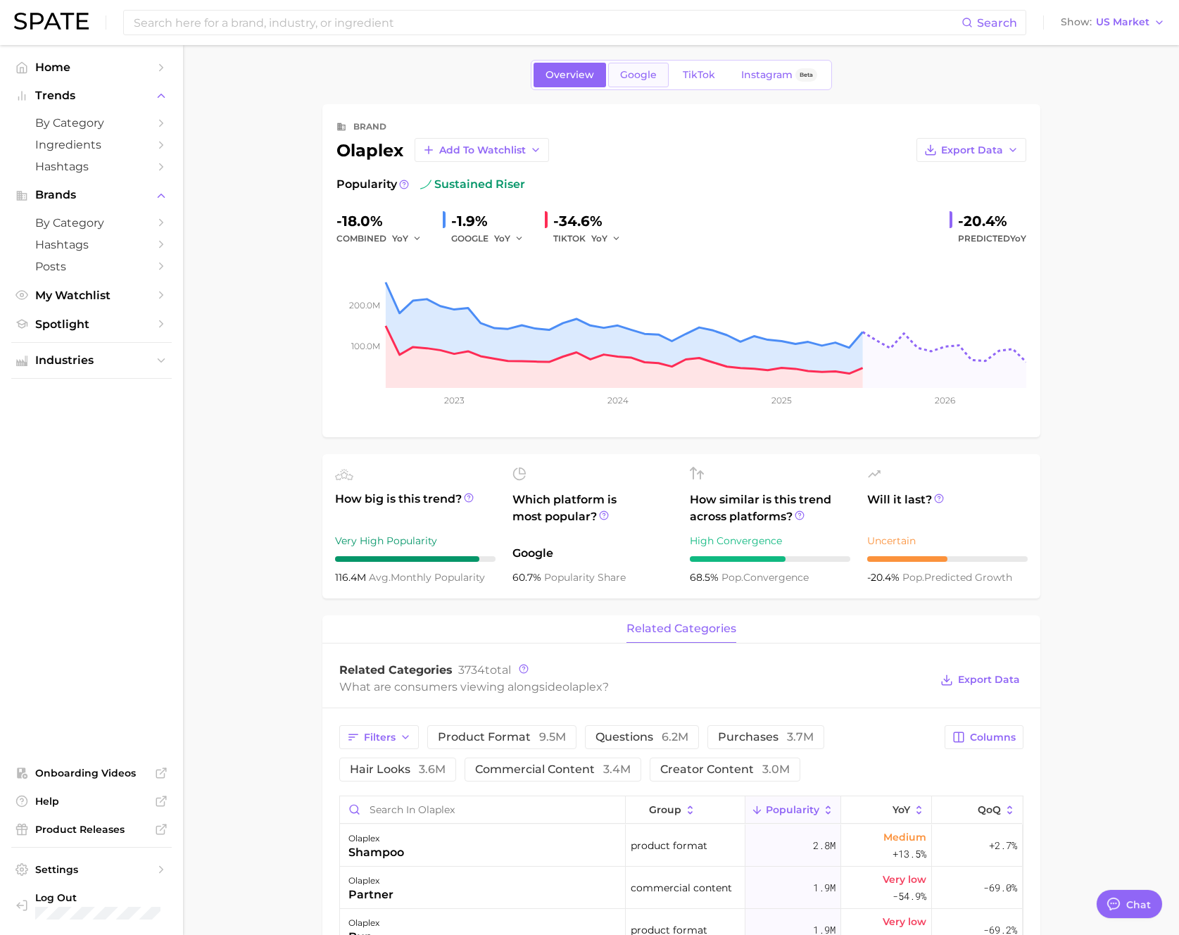
click at [629, 68] on link "Google" at bounding box center [638, 75] width 61 height 25
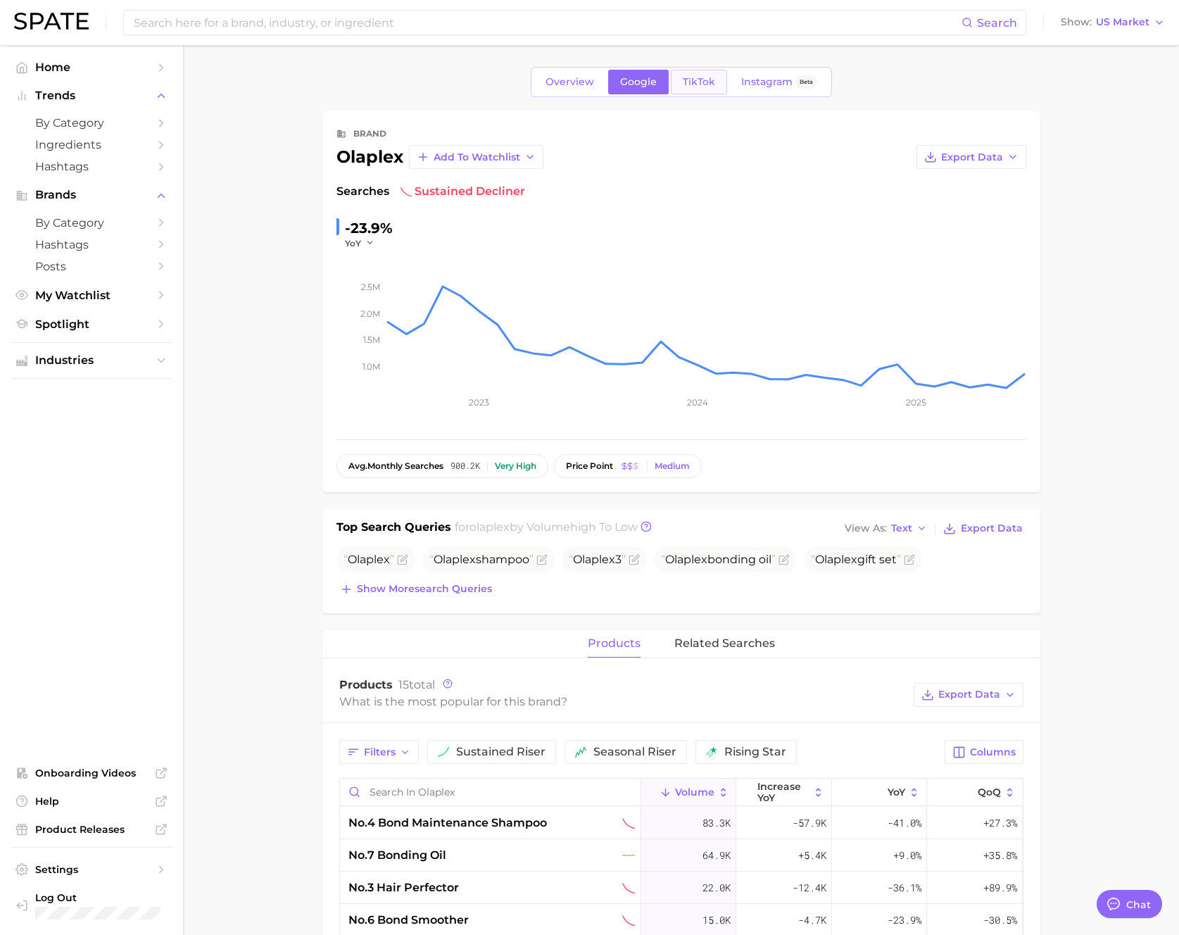
click at [703, 73] on link "TikTok" at bounding box center [699, 82] width 56 height 25
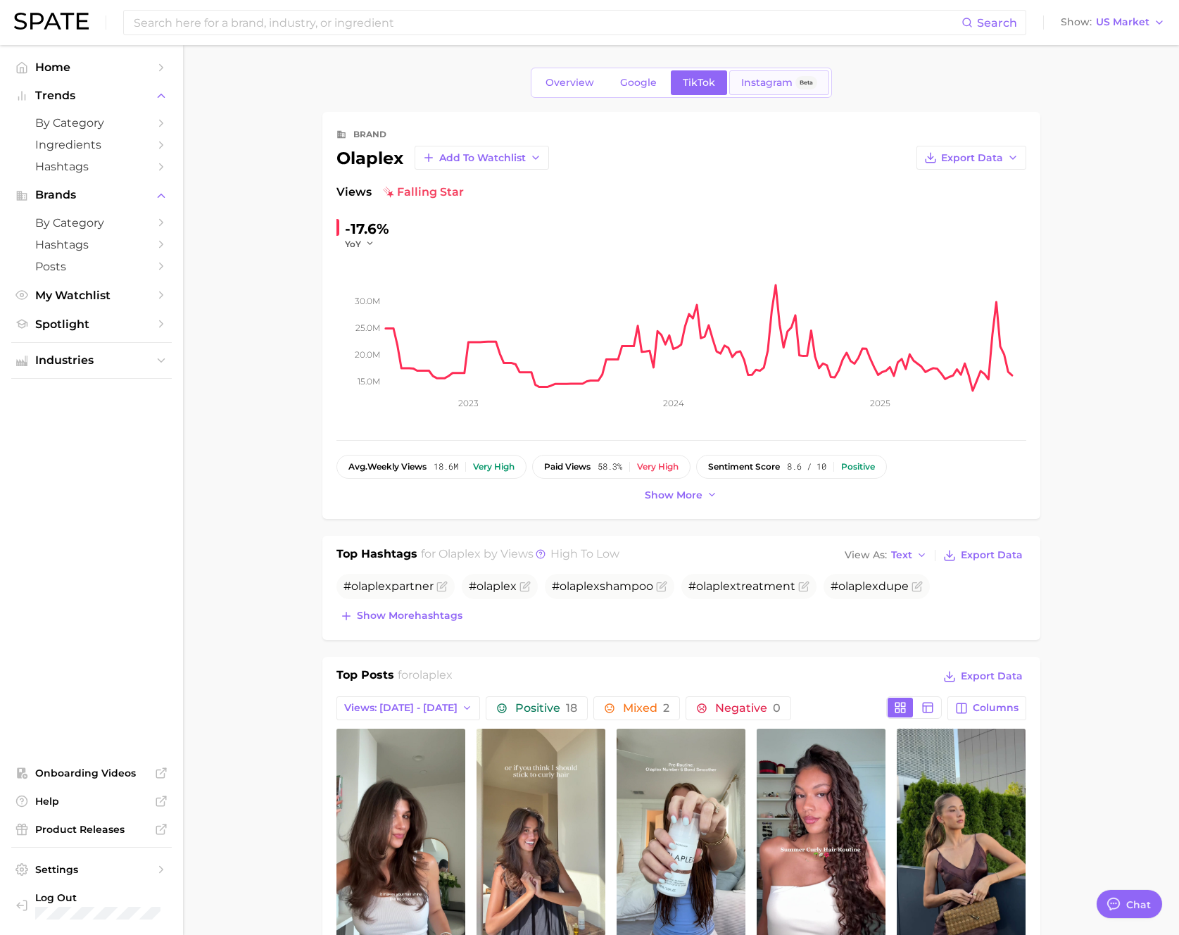
click at [781, 78] on span "Instagram" at bounding box center [766, 83] width 51 height 12
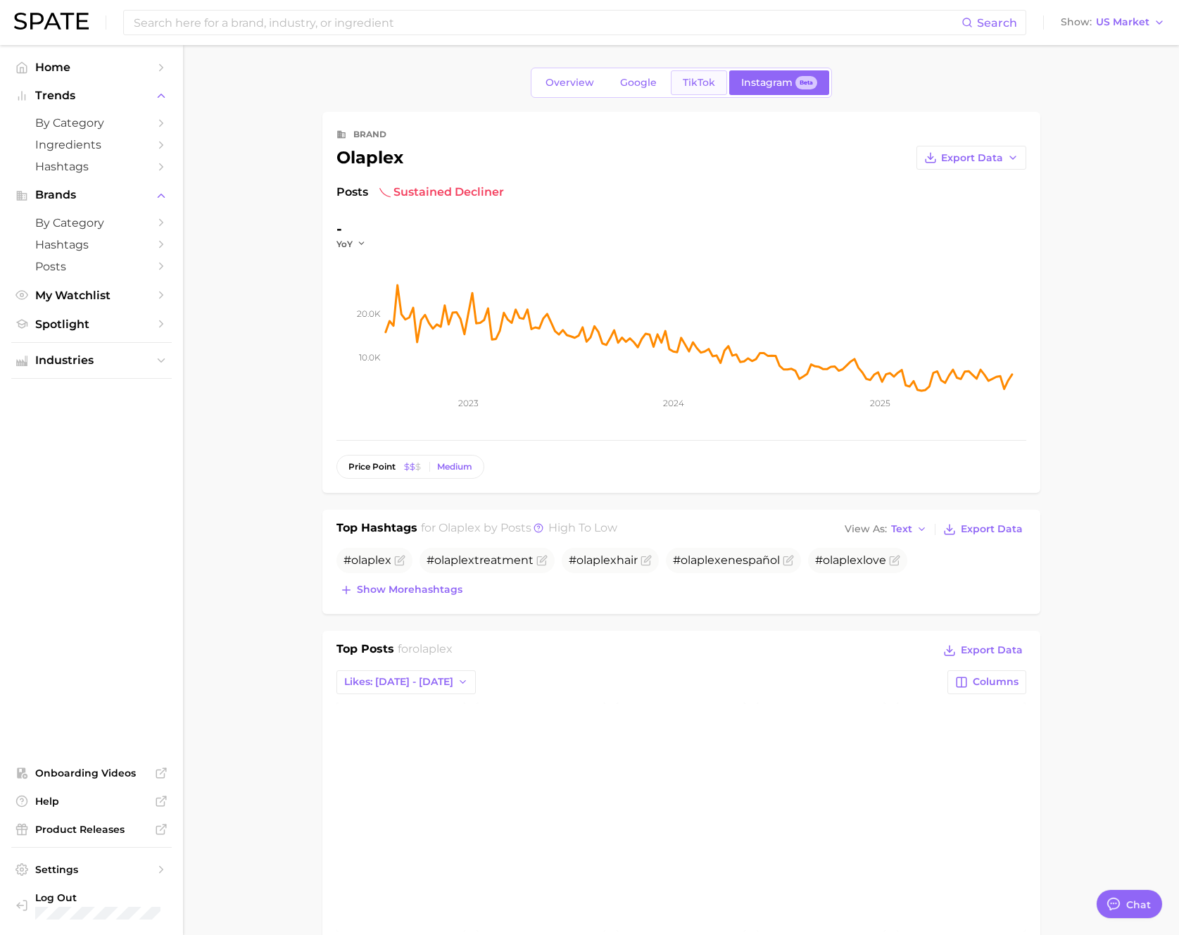
click at [706, 84] on span "TikTok" at bounding box center [699, 83] width 32 height 12
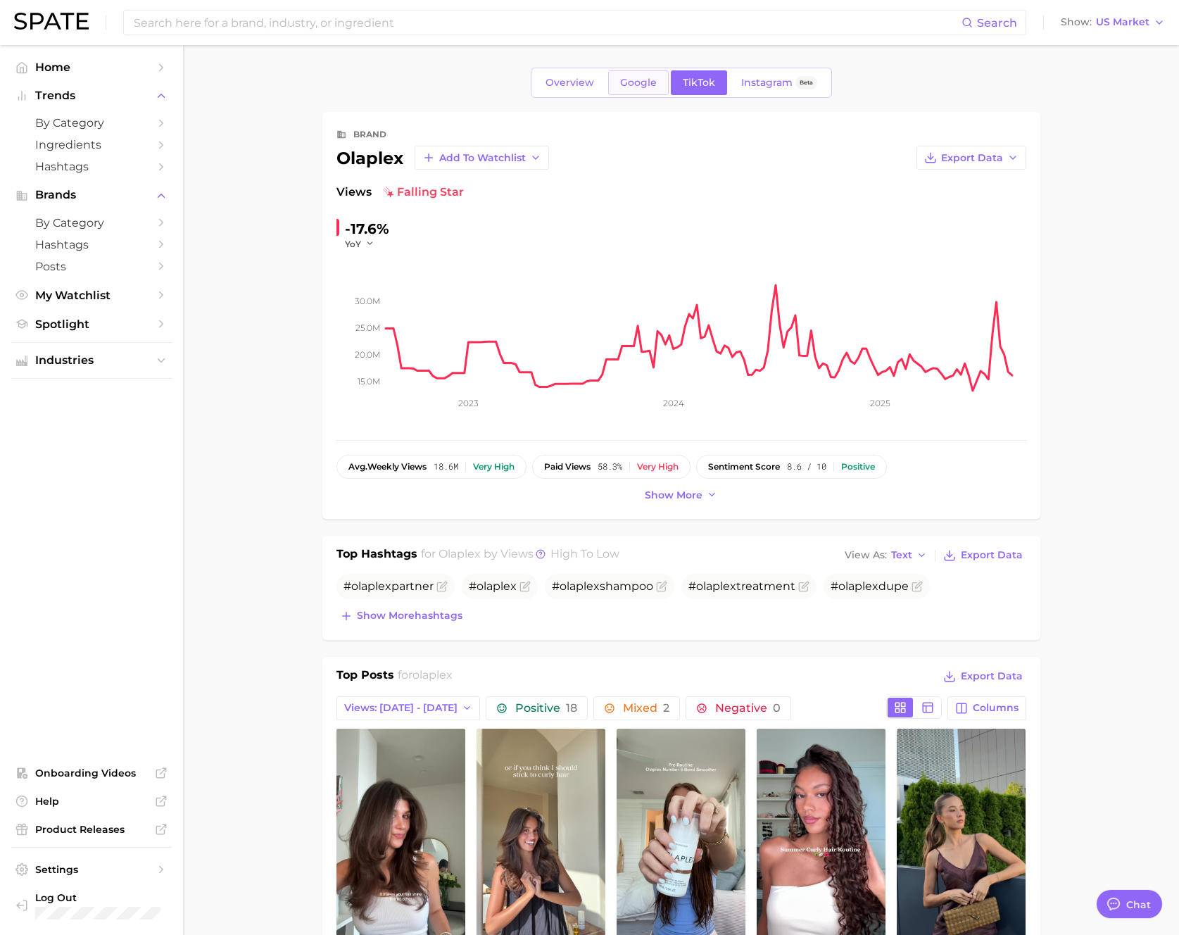
click at [618, 89] on link "Google" at bounding box center [638, 82] width 61 height 25
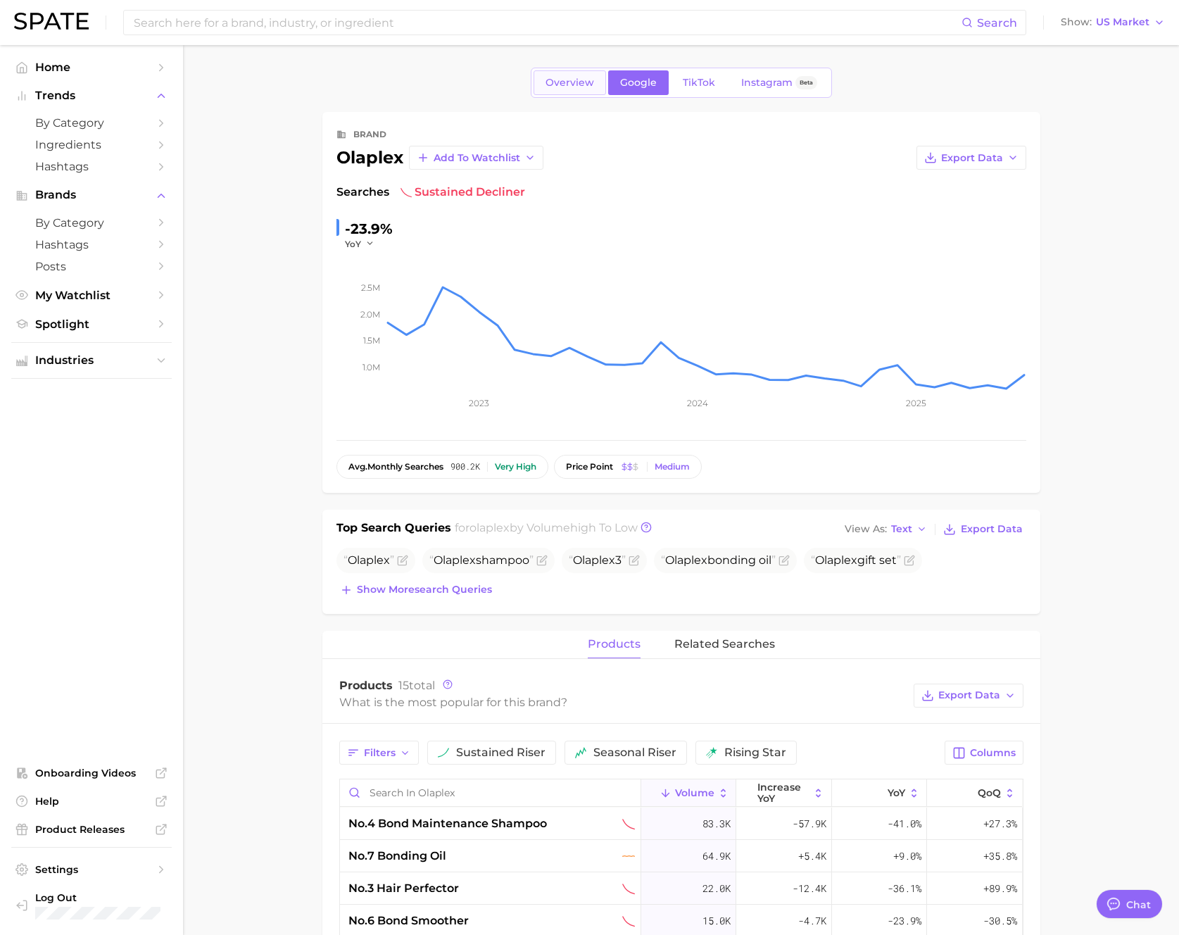
click at [559, 84] on span "Overview" at bounding box center [570, 83] width 49 height 12
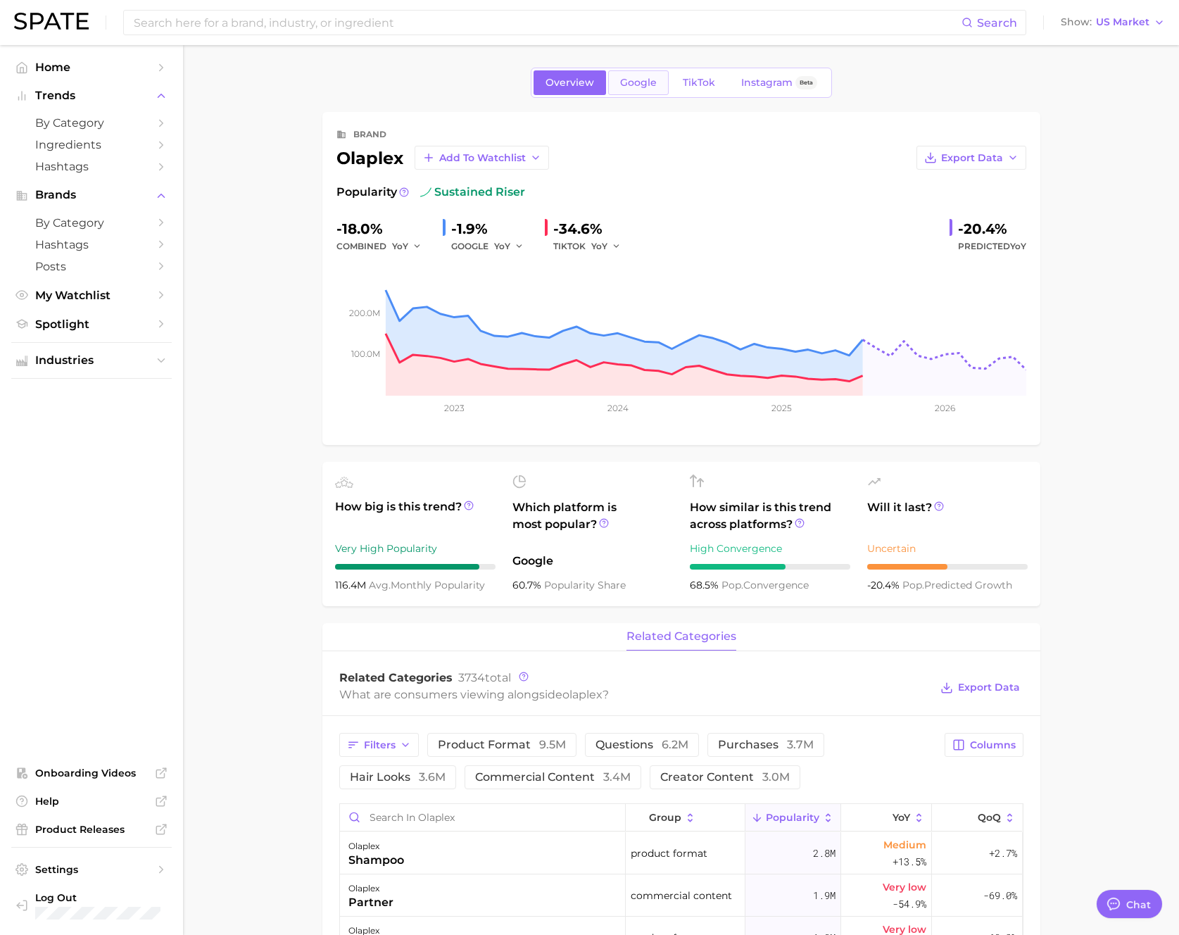
click at [644, 77] on span "Google" at bounding box center [638, 83] width 37 height 12
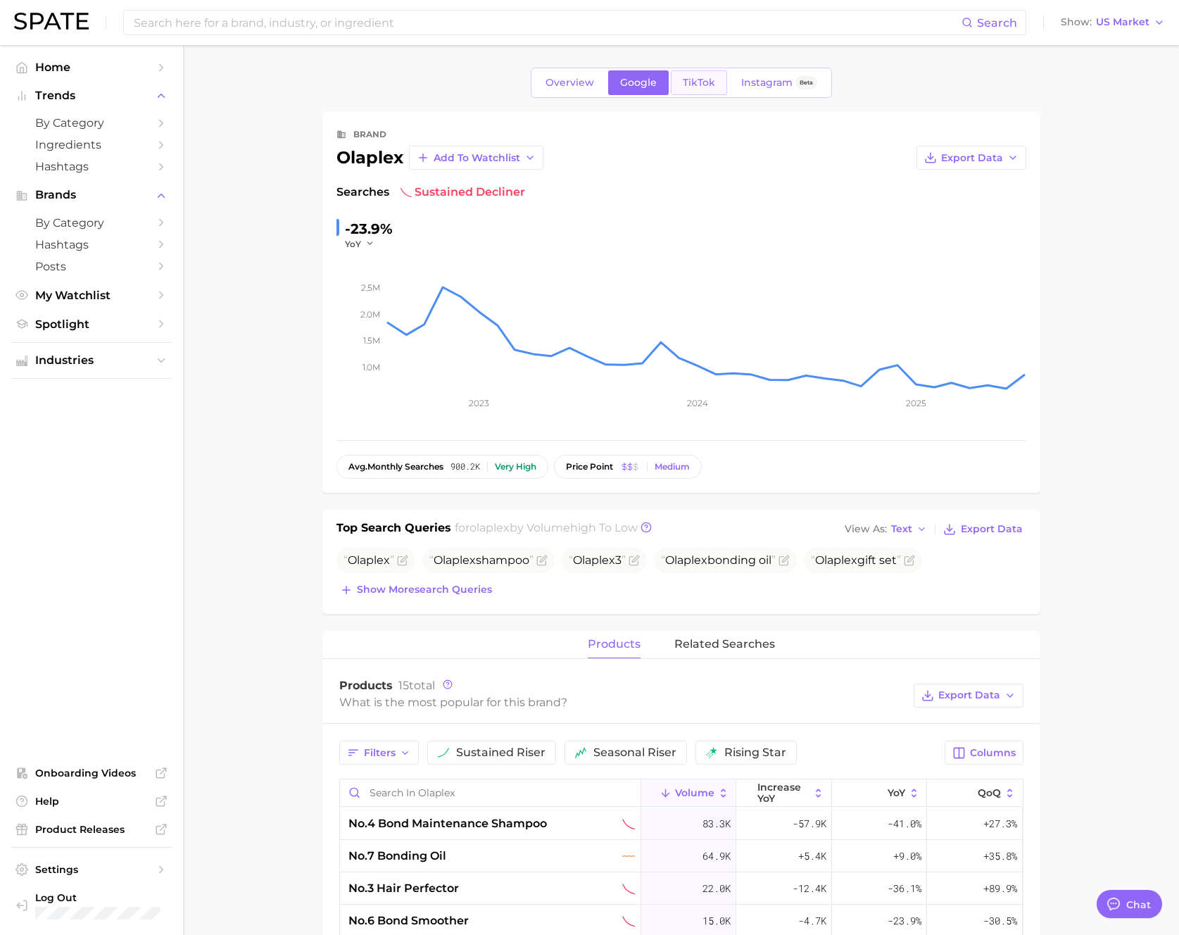
click at [674, 80] on link "TikTok" at bounding box center [699, 82] width 56 height 25
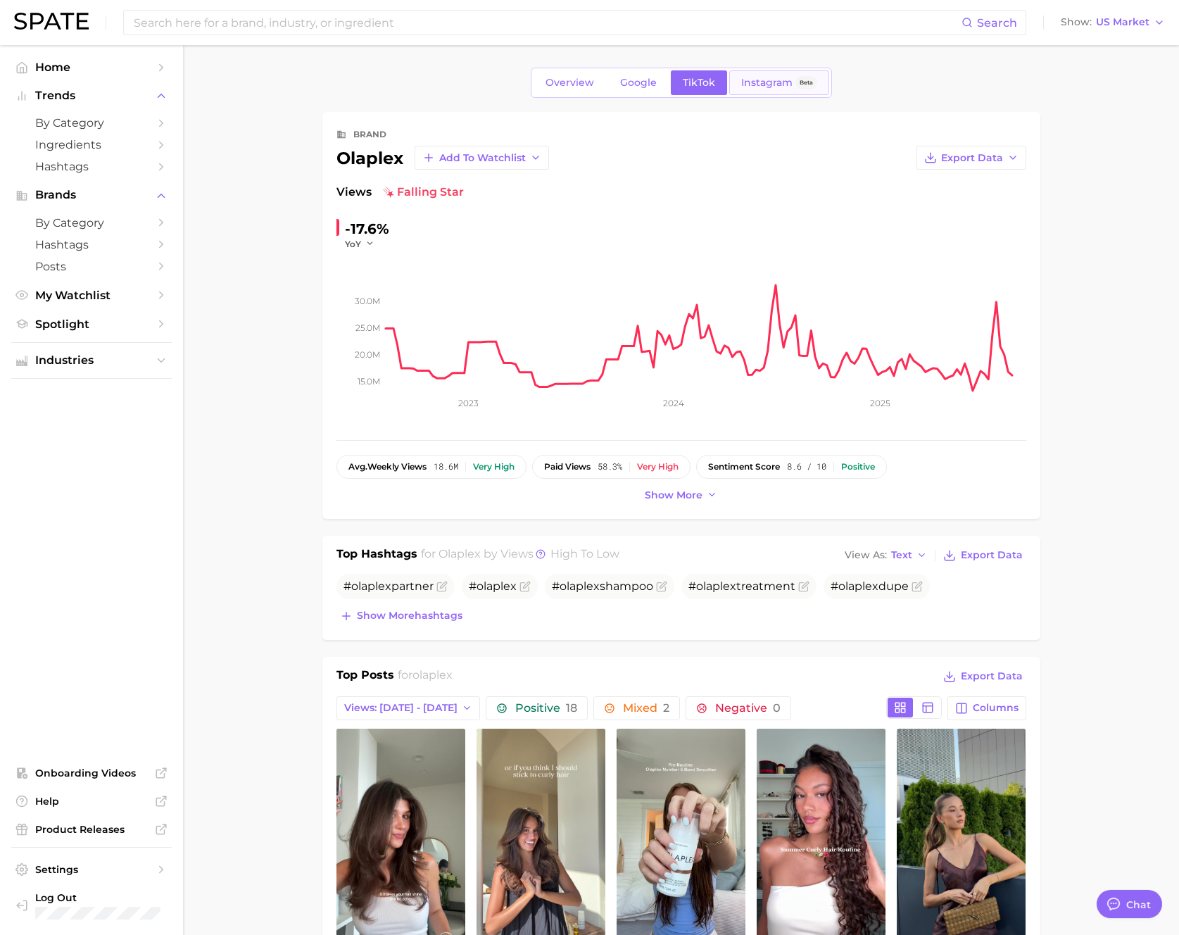
click at [742, 82] on span "Instagram" at bounding box center [766, 83] width 51 height 12
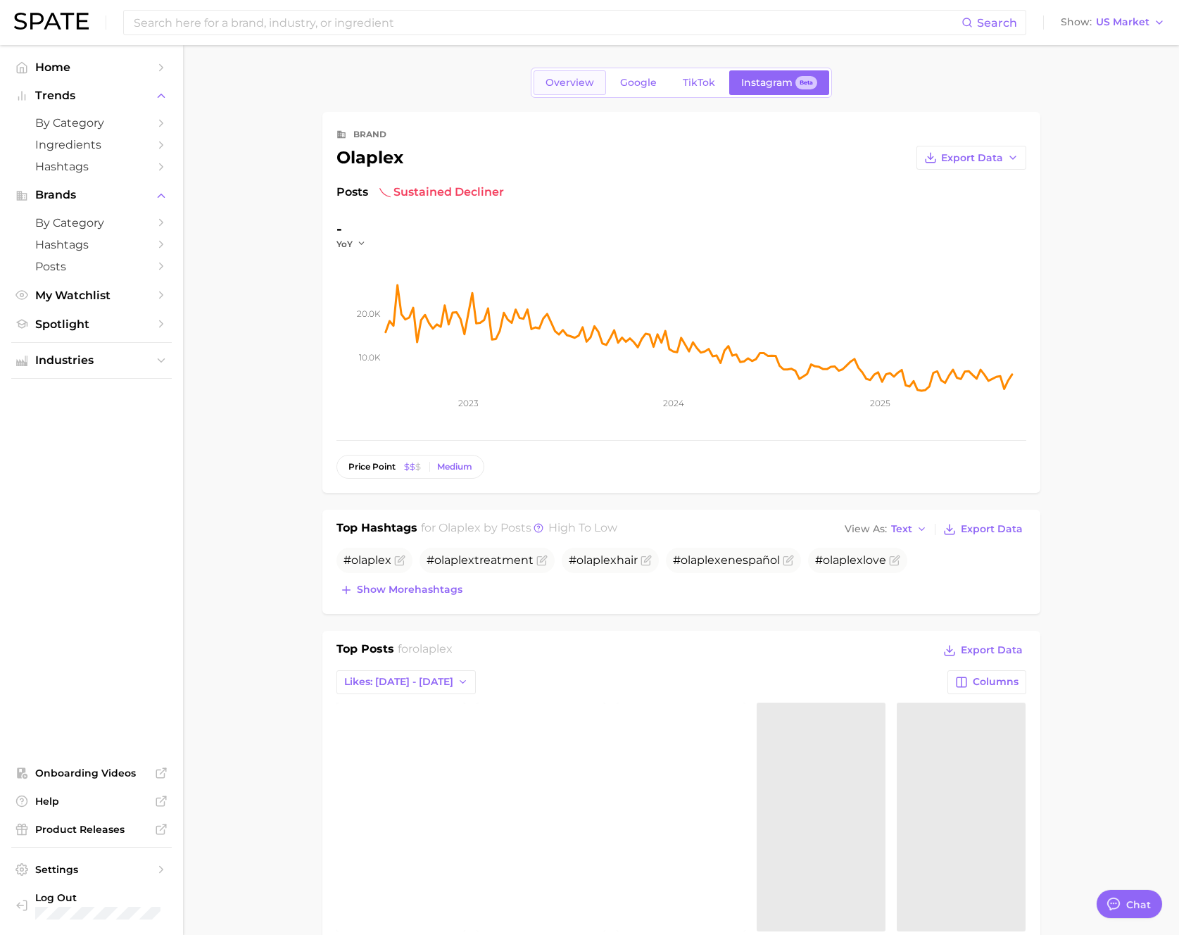
click at [546, 91] on link "Overview" at bounding box center [570, 82] width 73 height 25
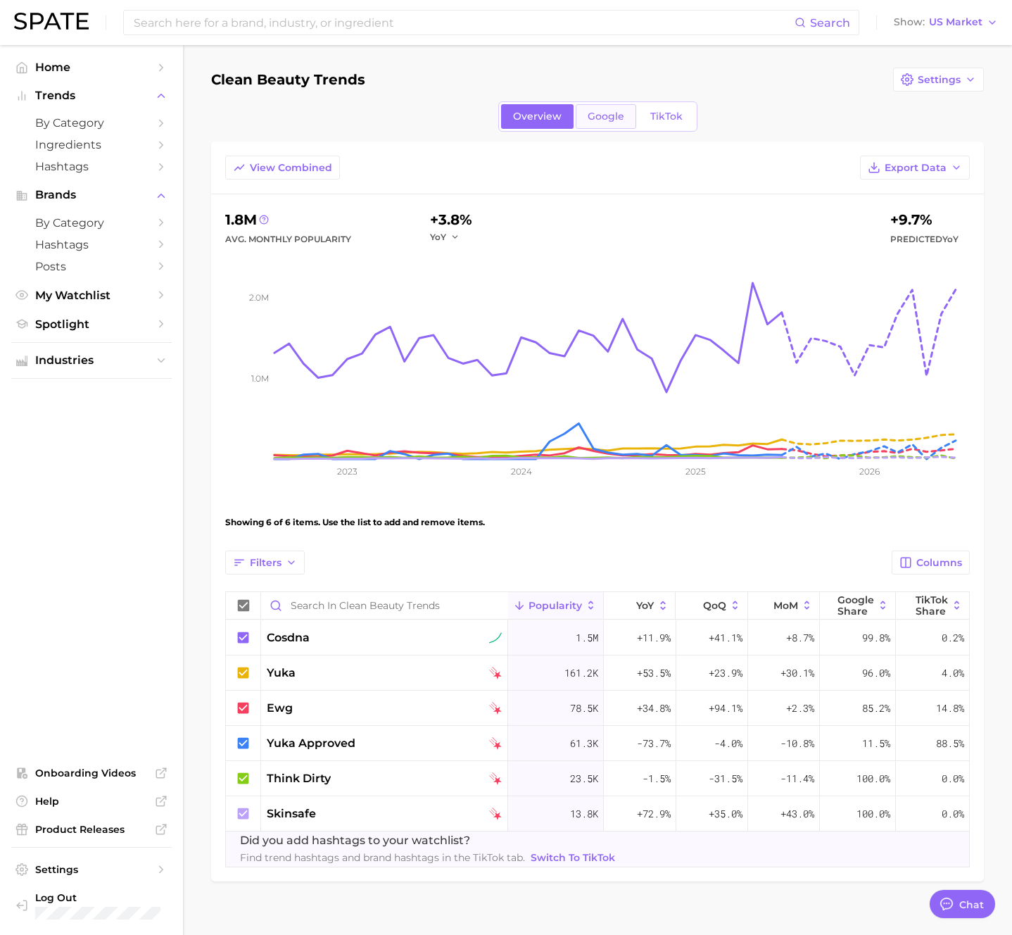
click at [597, 111] on span "Google" at bounding box center [606, 117] width 37 height 12
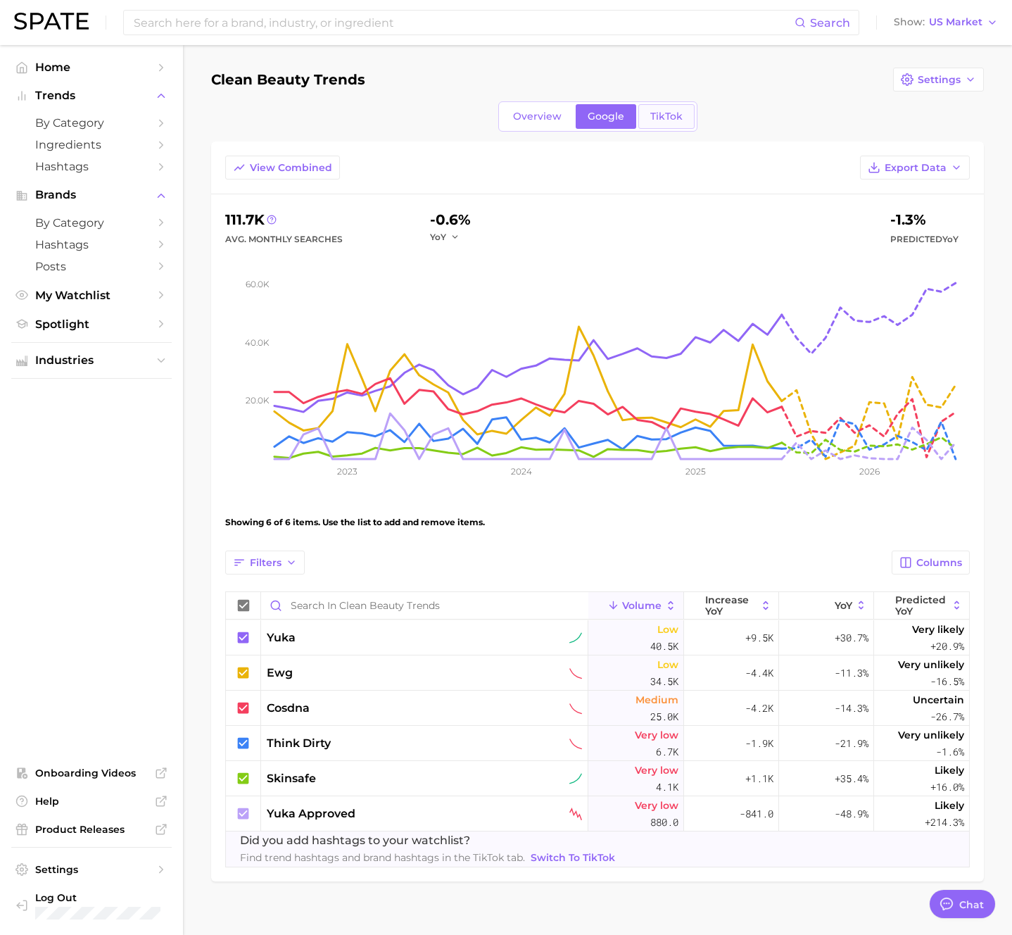
click at [676, 108] on link "TikTok" at bounding box center [667, 116] width 56 height 25
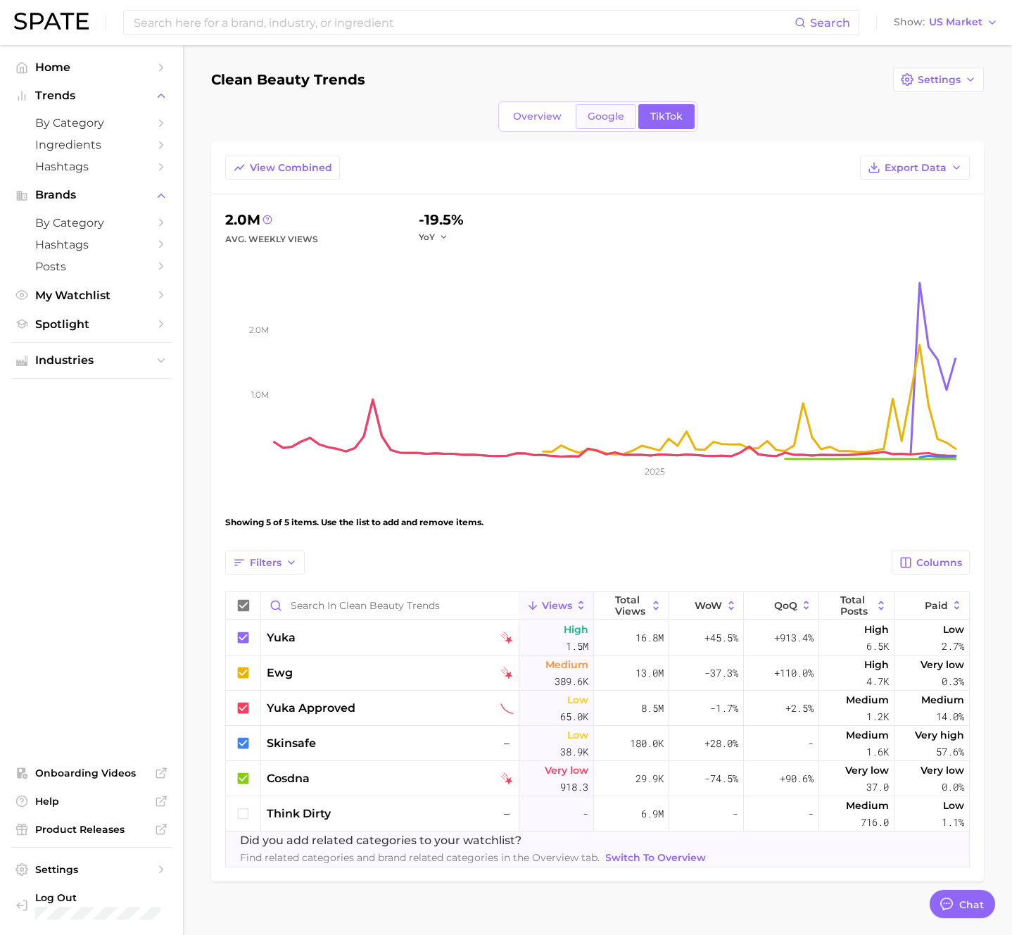
click at [617, 108] on link "Google" at bounding box center [606, 116] width 61 height 25
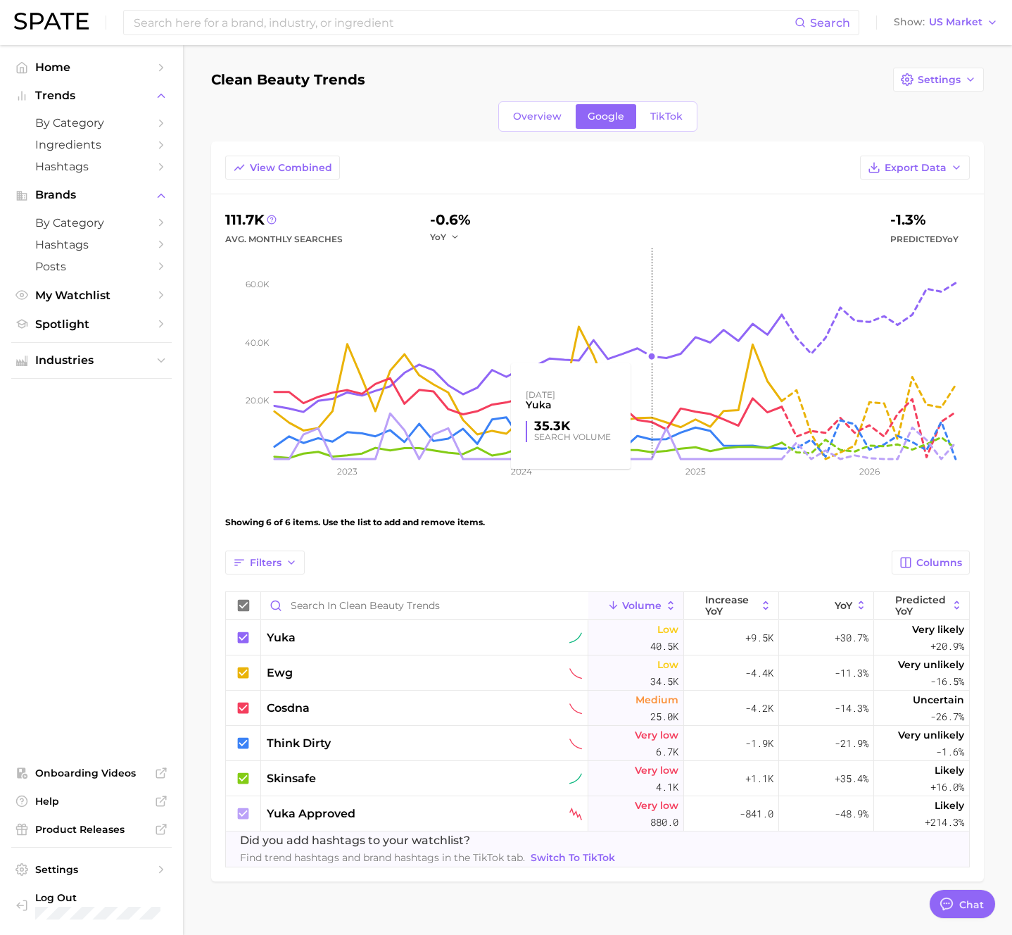
scroll to position [17, 0]
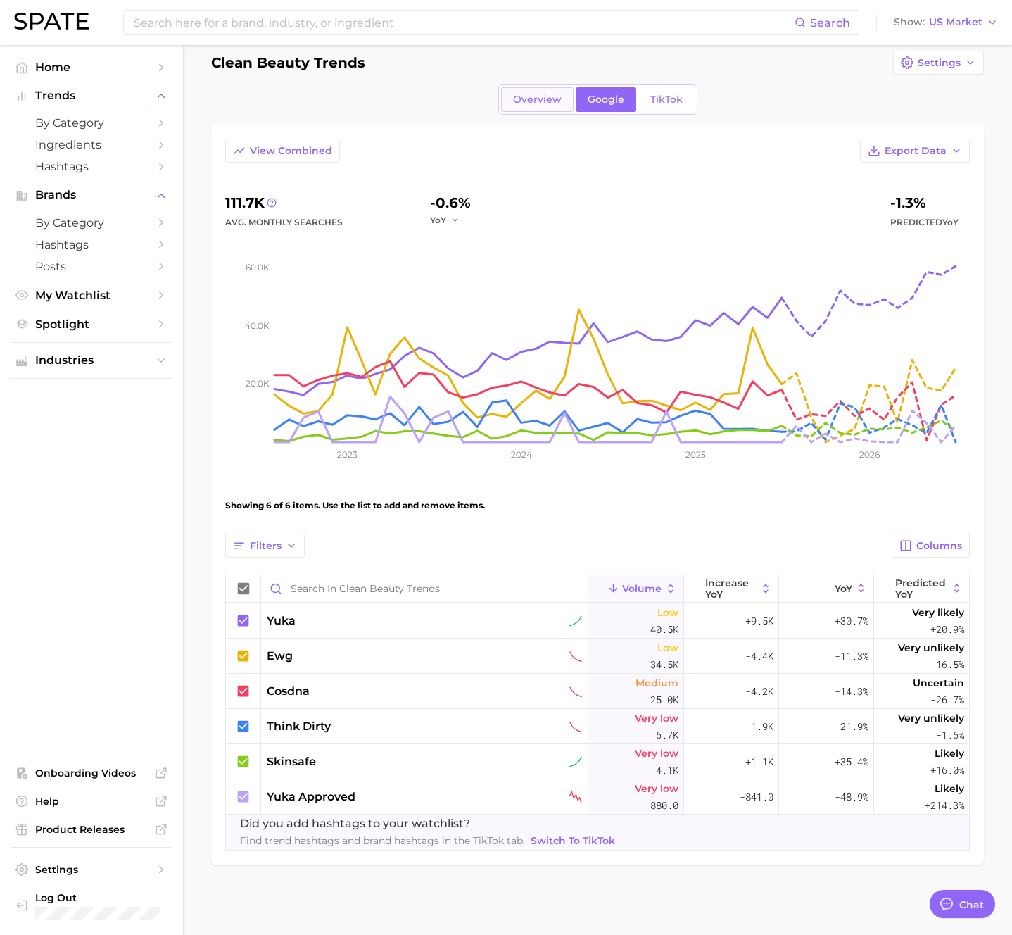
click at [541, 106] on link "Overview" at bounding box center [537, 99] width 73 height 25
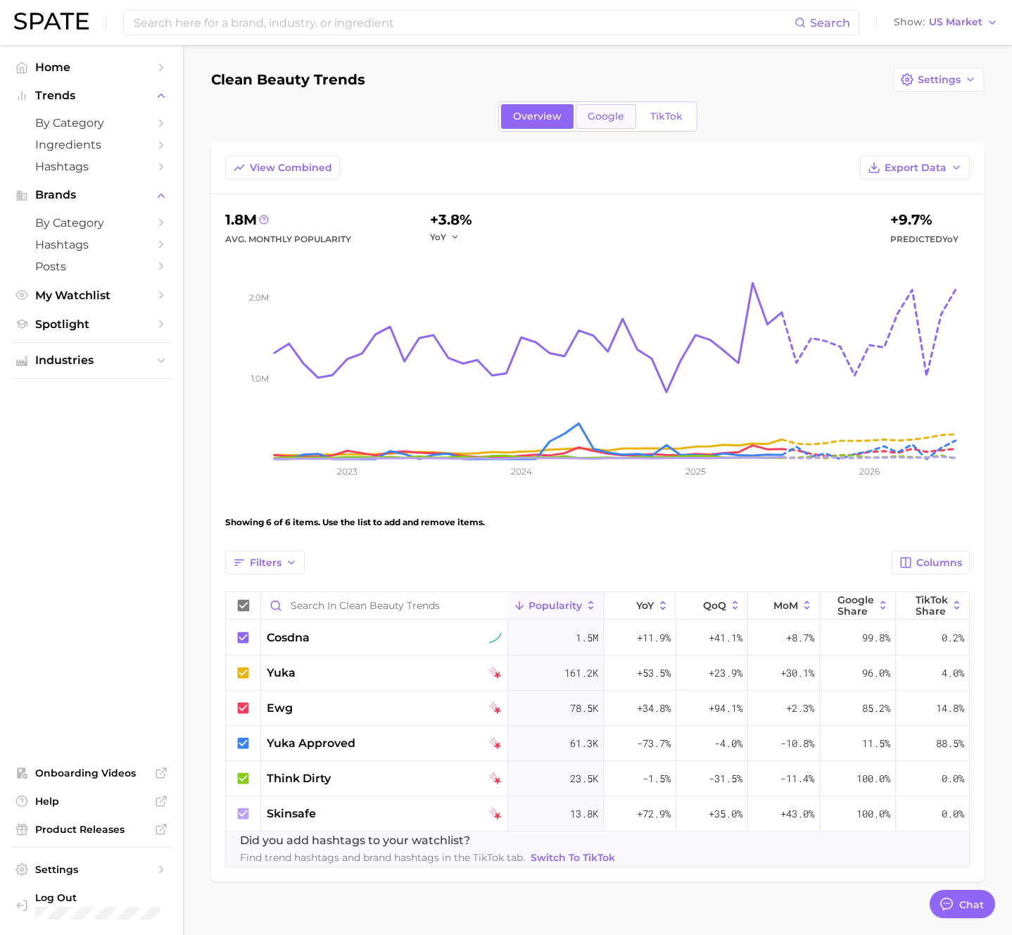
click at [613, 107] on link "Google" at bounding box center [606, 116] width 61 height 25
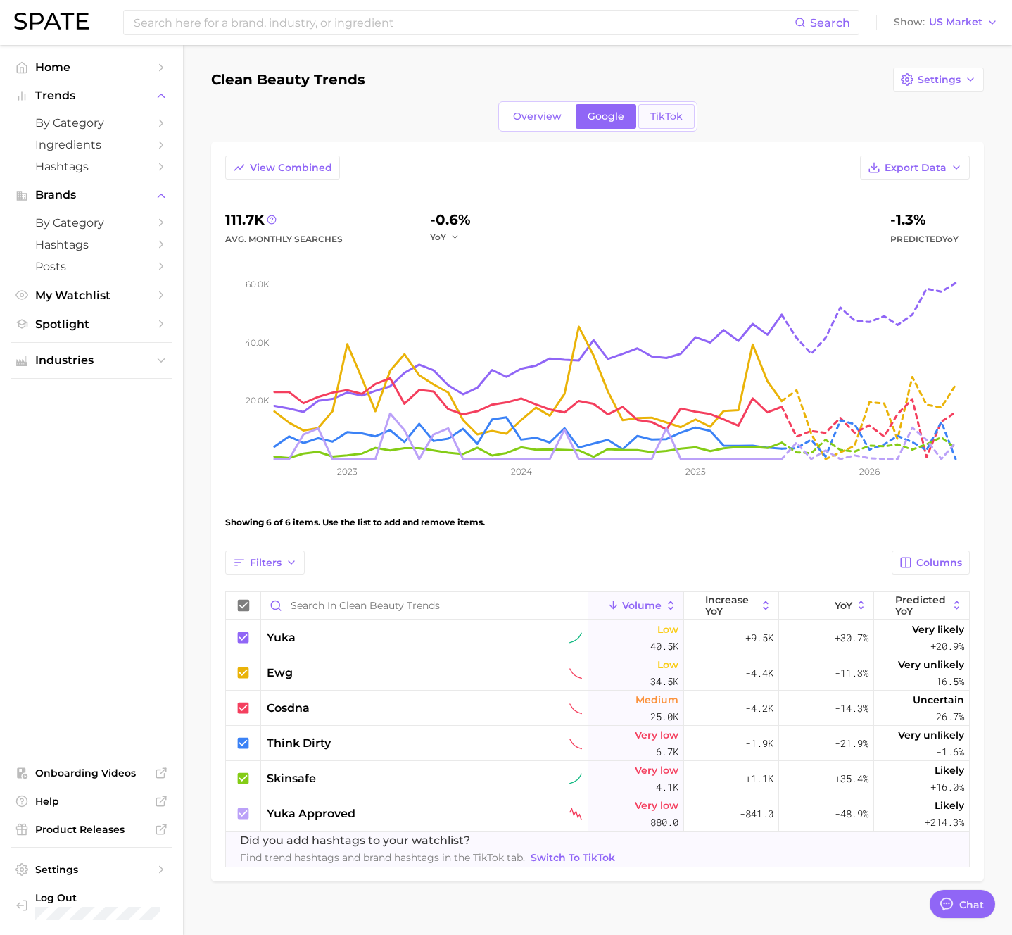
click at [664, 117] on span "TikTok" at bounding box center [667, 117] width 32 height 12
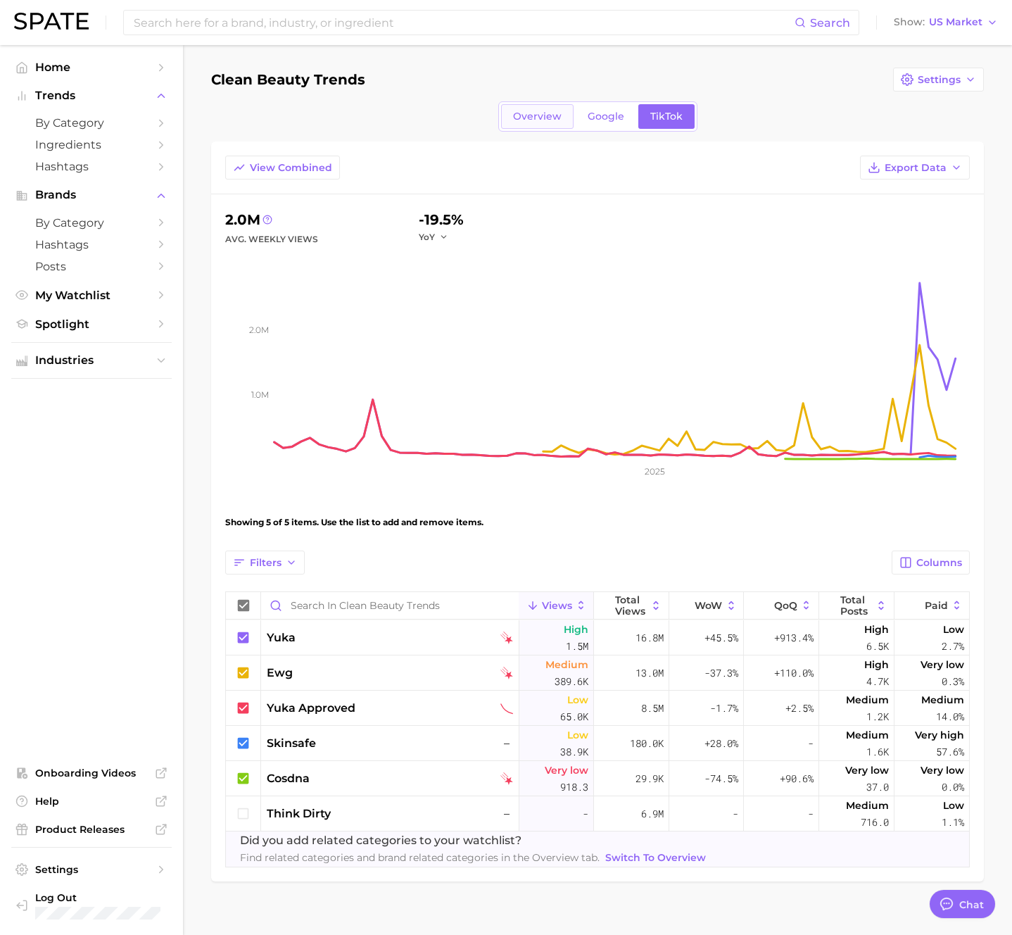
click at [553, 118] on span "Overview" at bounding box center [537, 117] width 49 height 12
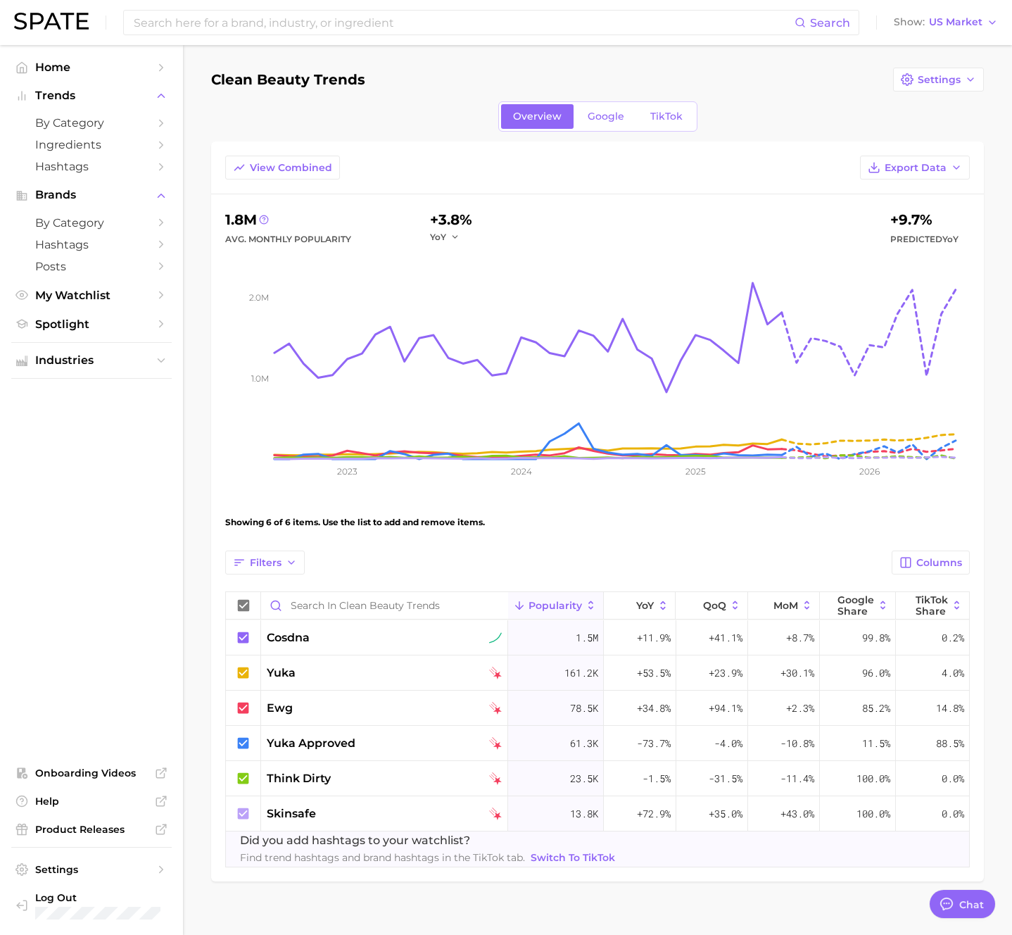
type textarea "x"
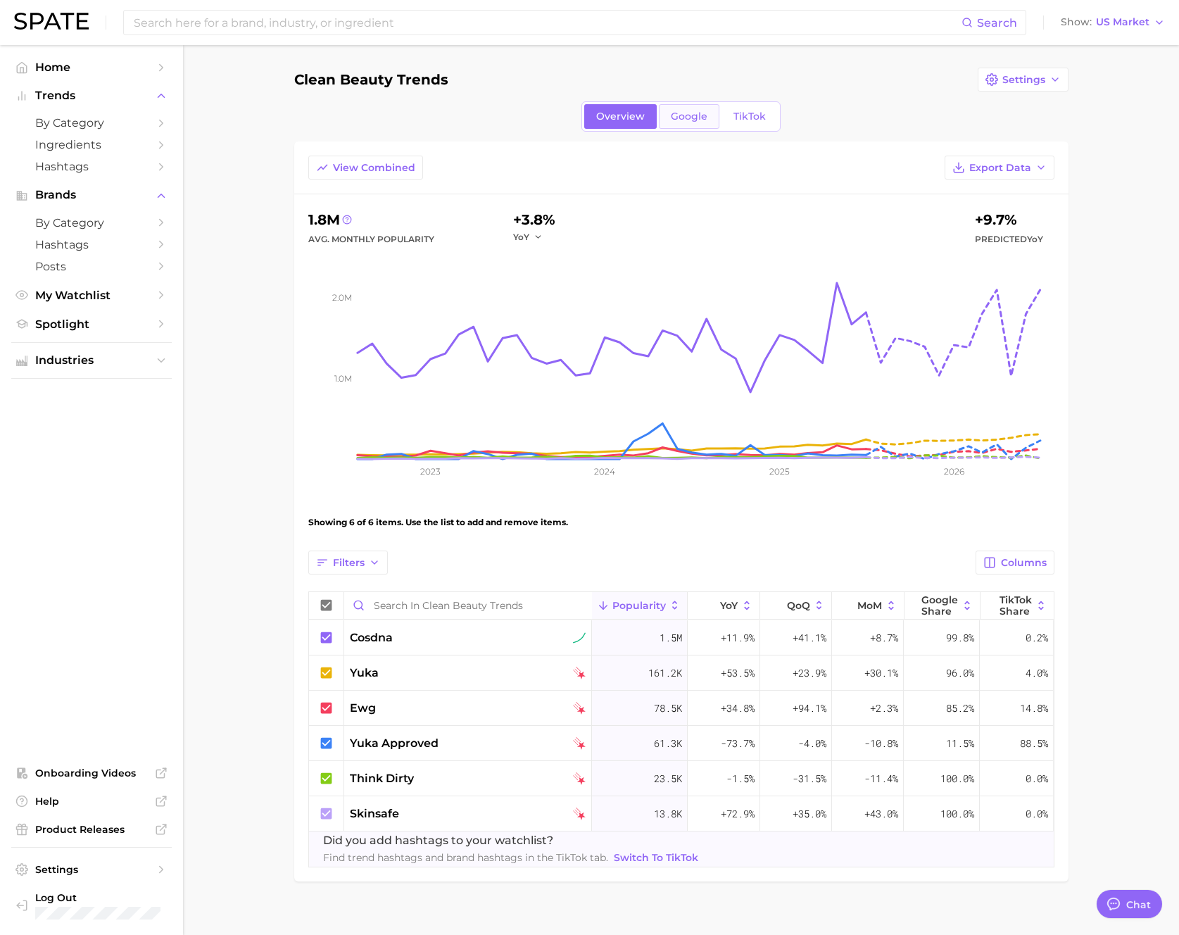
click at [690, 113] on span "Google" at bounding box center [689, 117] width 37 height 12
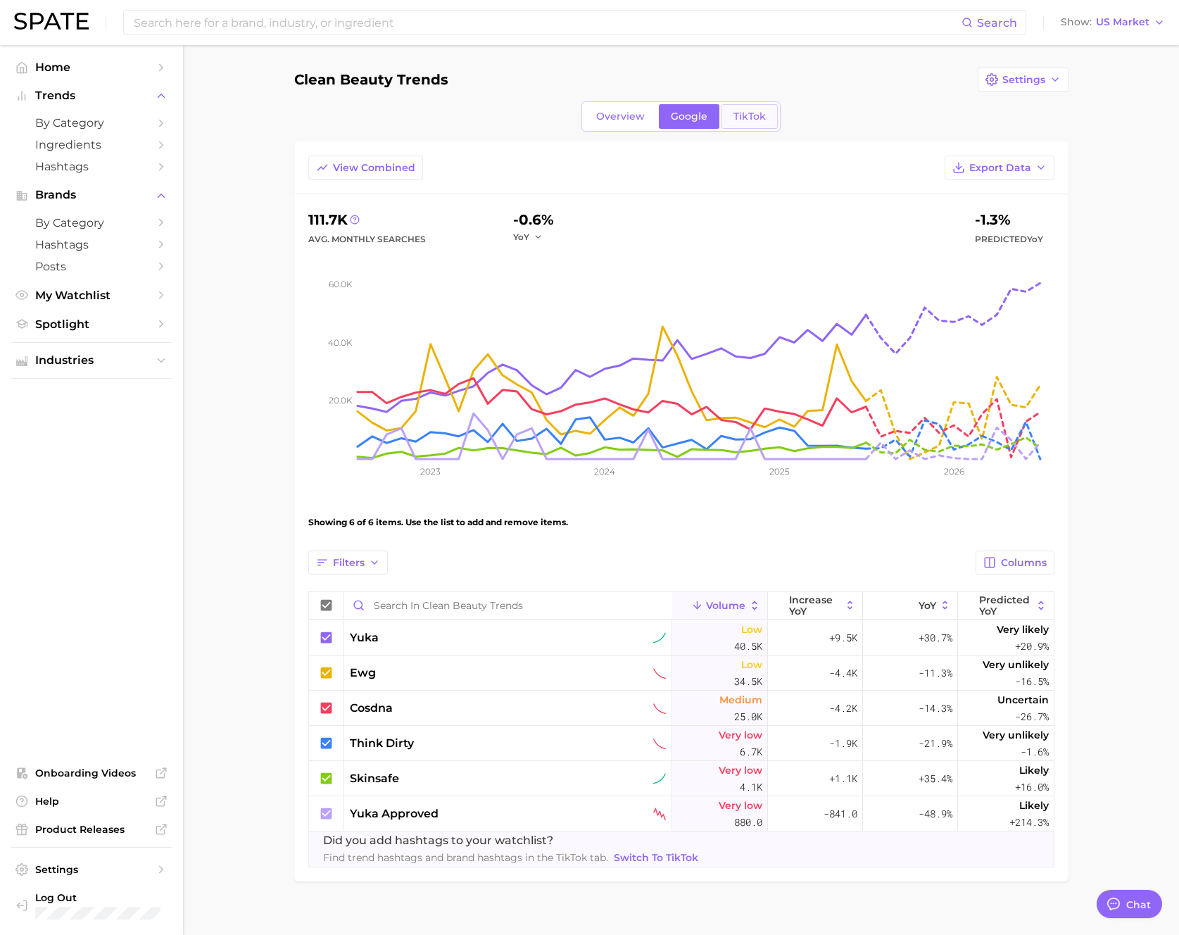
click at [766, 120] on link "TikTok" at bounding box center [750, 116] width 56 height 25
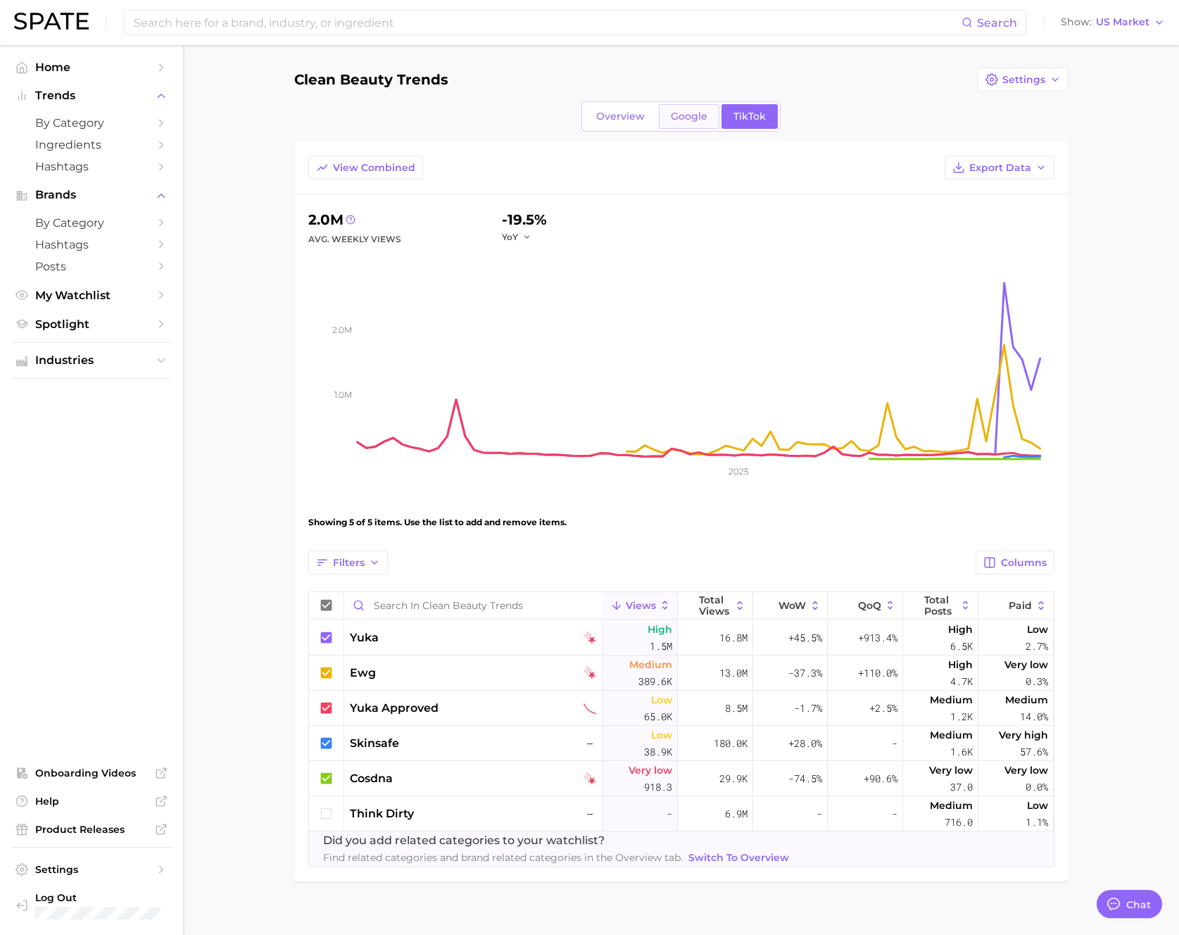
click at [692, 114] on span "Google" at bounding box center [689, 117] width 37 height 12
